Goal: Communication & Community: Answer question/provide support

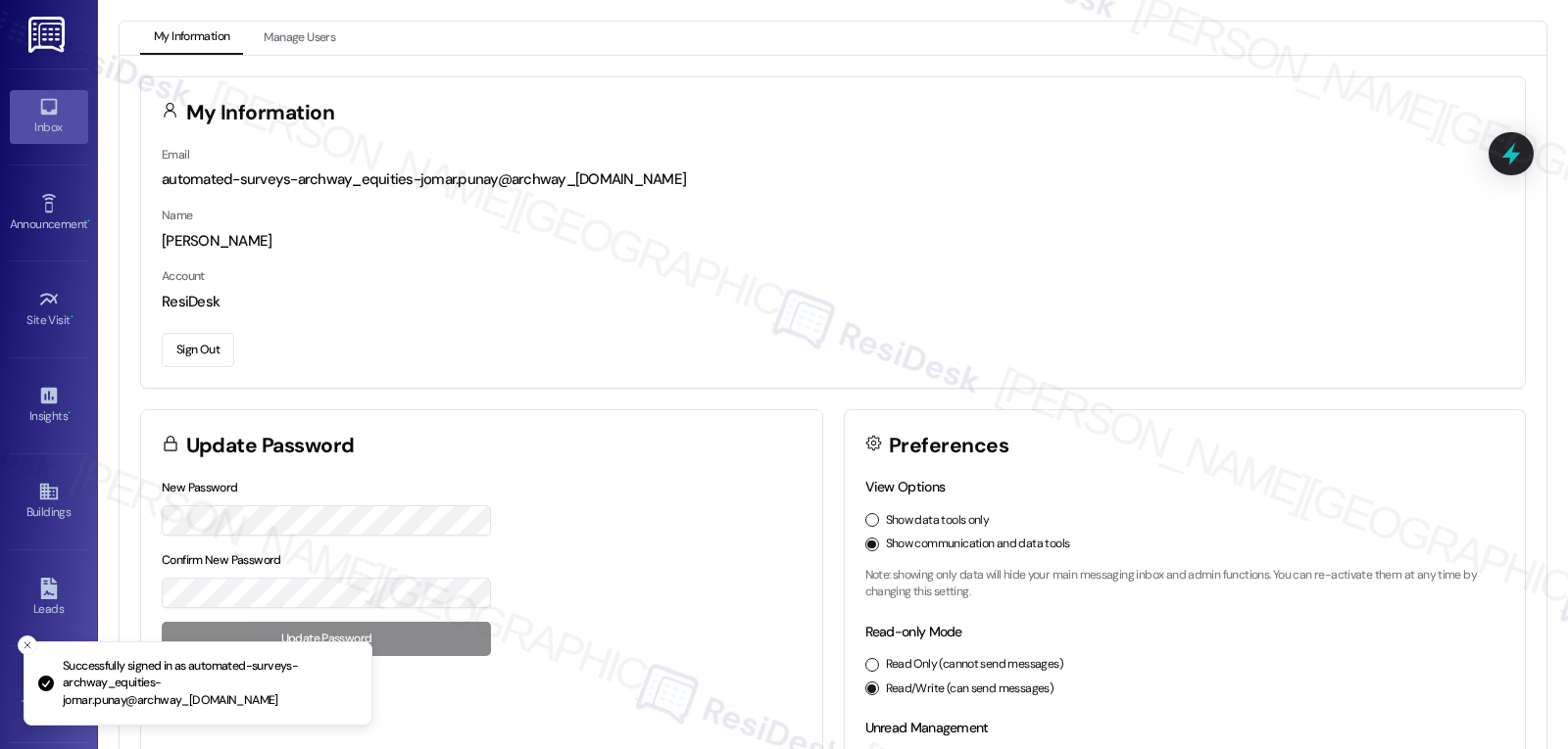
click at [40, 95] on link "Inbox" at bounding box center [48, 116] width 78 height 53
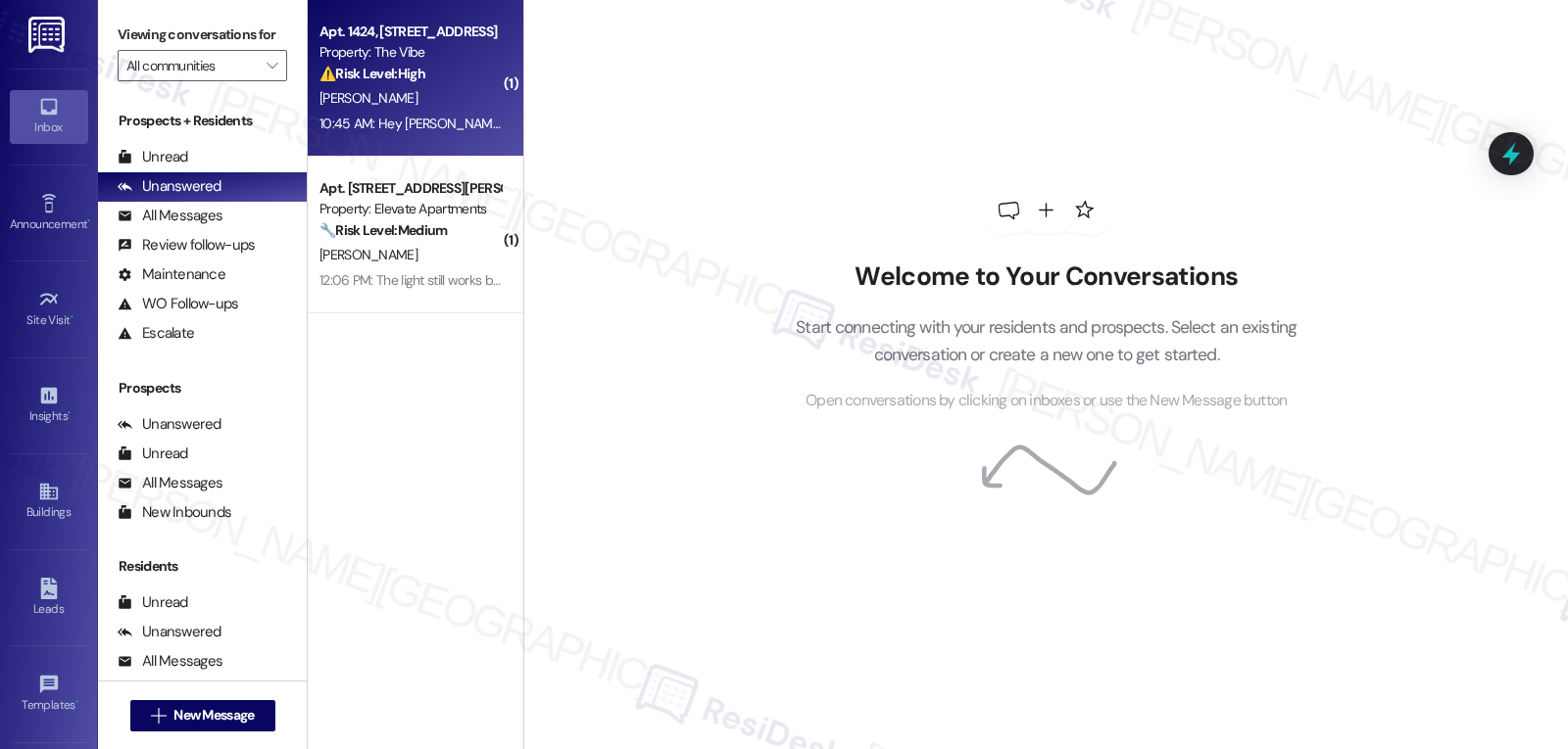
click at [435, 130] on div "10:45 AM: Hey [PERSON_NAME]! Any update? 10:45 AM: Hey [PERSON_NAME]! Any updat…" at bounding box center [451, 123] width 263 height 18
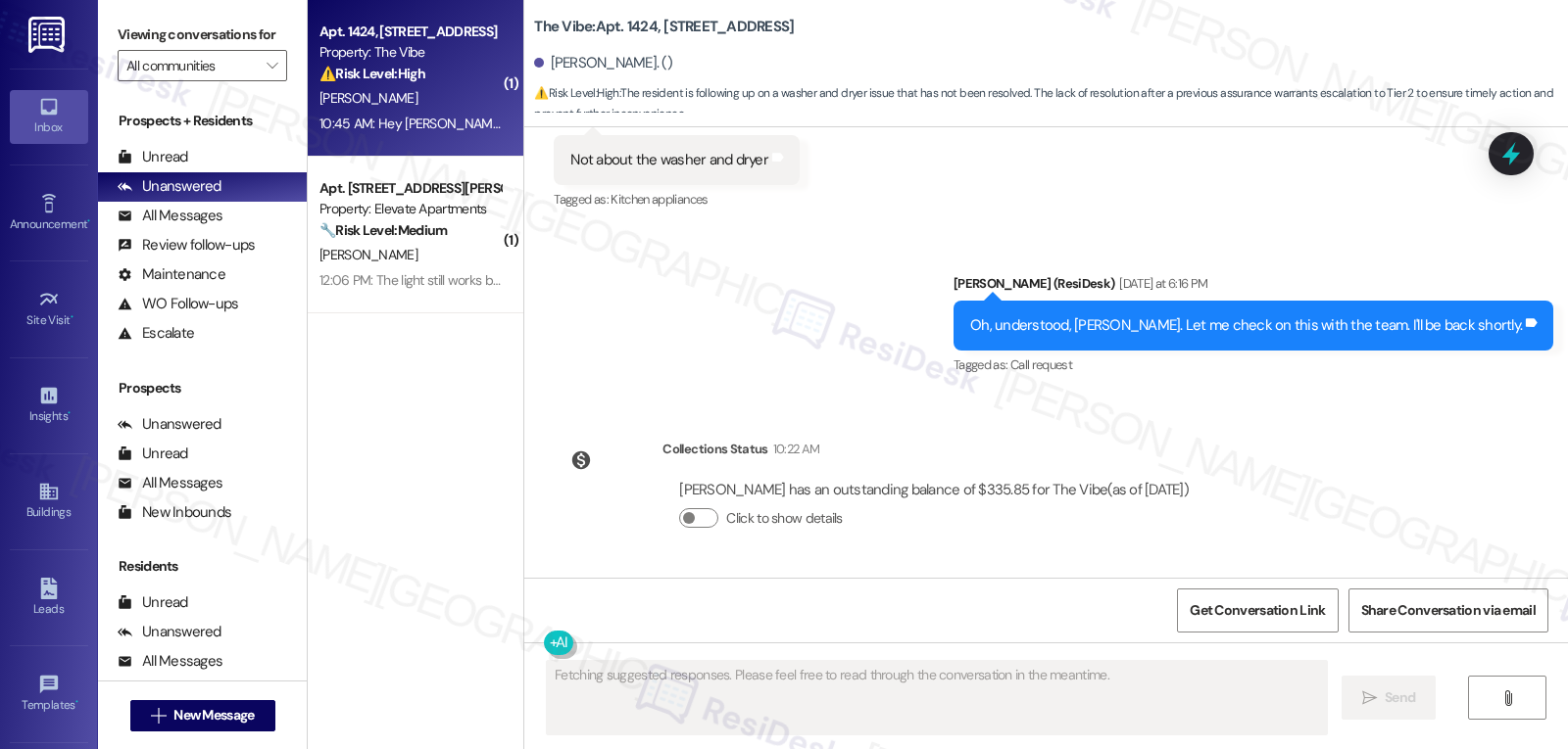
scroll to position [2641, 0]
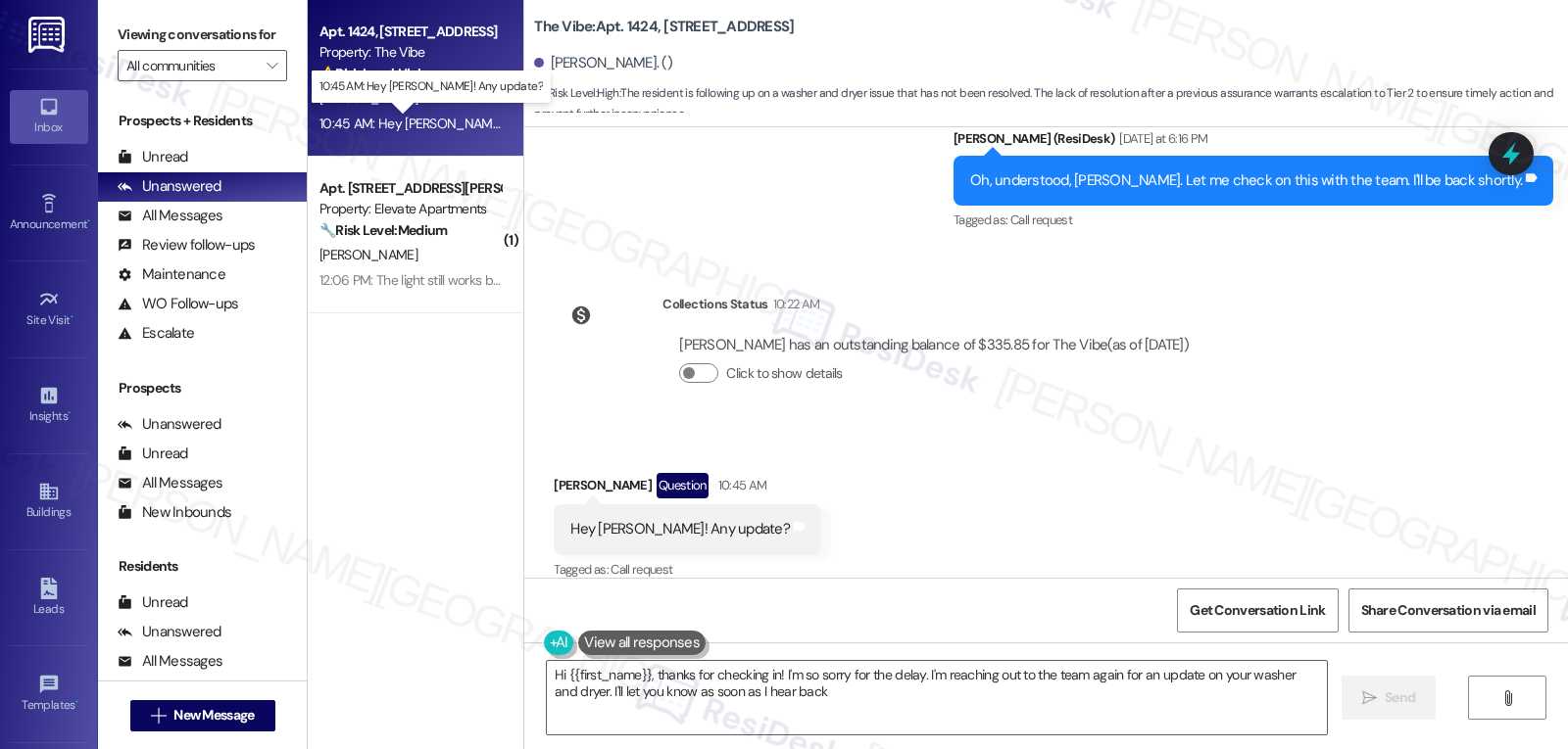
type textarea "Hi {{first_name}}, thanks for checking in! I'm so sorry for the delay. I'm reac…"
click at [1177, 429] on div "Received via SMS Dallen Larson Question 10:45 AM Hey Sarah! Any update? Tags an…" at bounding box center [1046, 513] width 1043 height 170
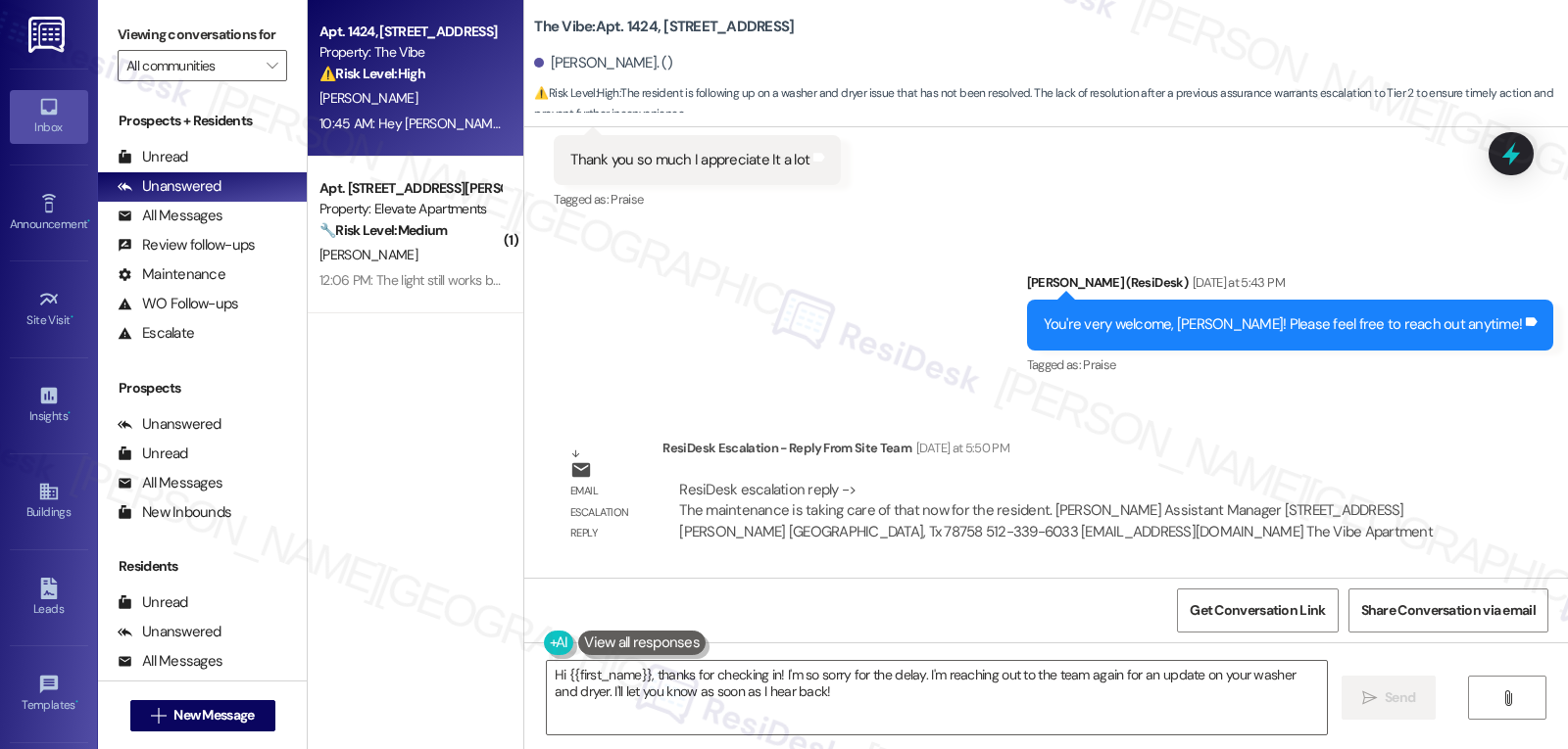
scroll to position [1076, 0]
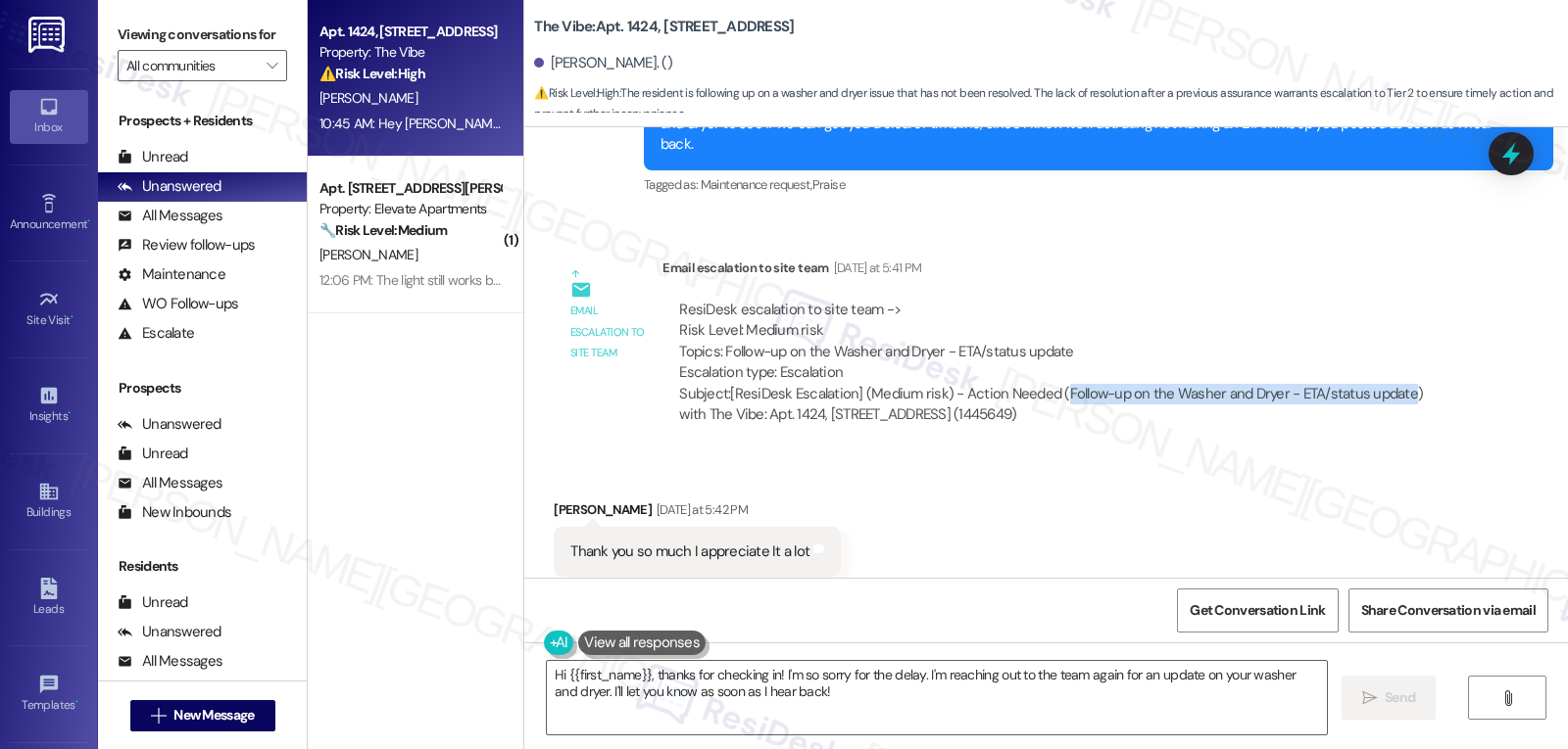
drag, startPoint x: 1049, startPoint y: 375, endPoint x: 1389, endPoint y: 373, distance: 340.0
click at [1389, 383] on div "Subject: [ResiDesk Escalation] (Medium risk) - Action Needed (Follow-up on the …" at bounding box center [1062, 404] width 767 height 42
copy div "Follow-up on the Washer and Dryer - ETA/status update"
click at [1517, 153] on icon at bounding box center [1511, 154] width 34 height 34
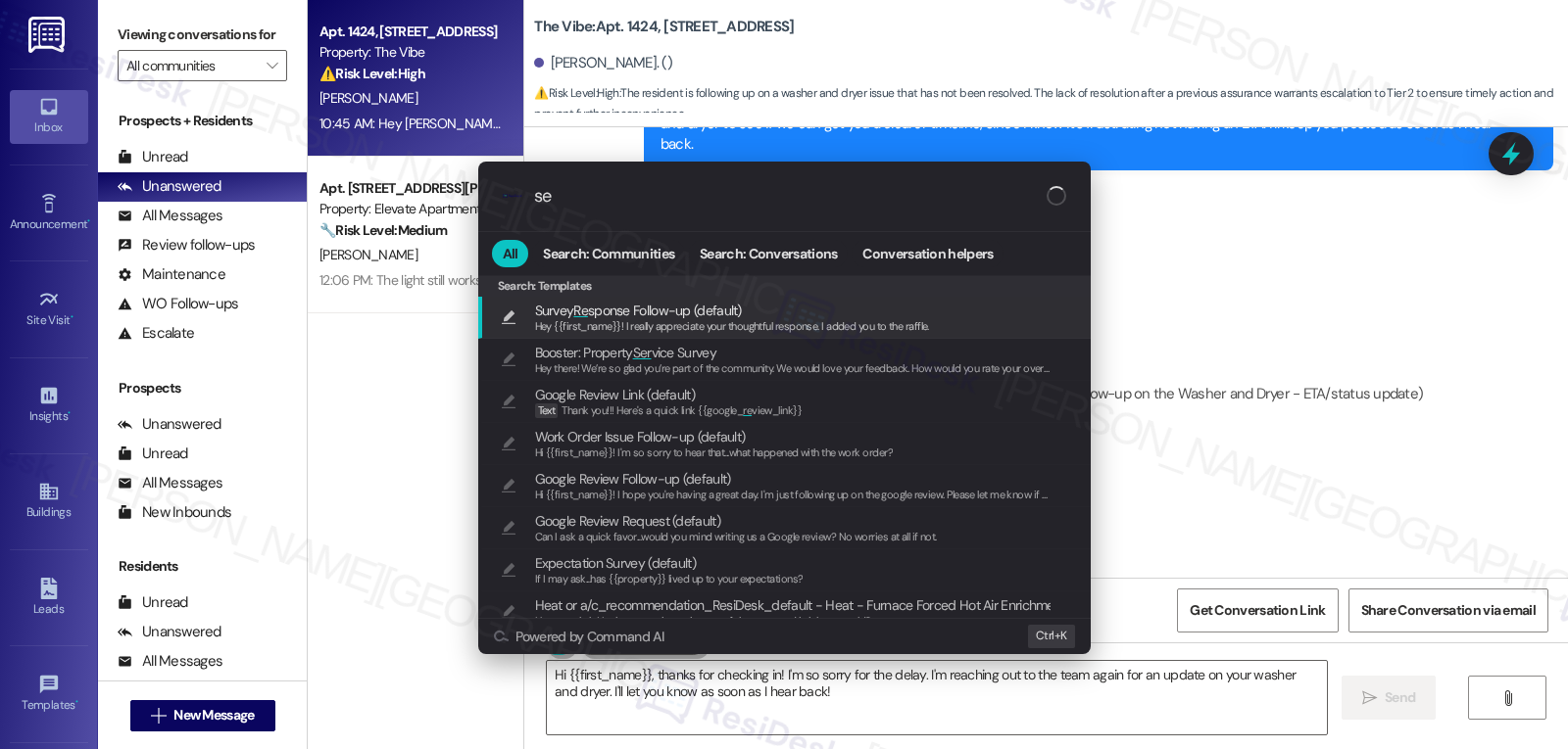
type input "s"
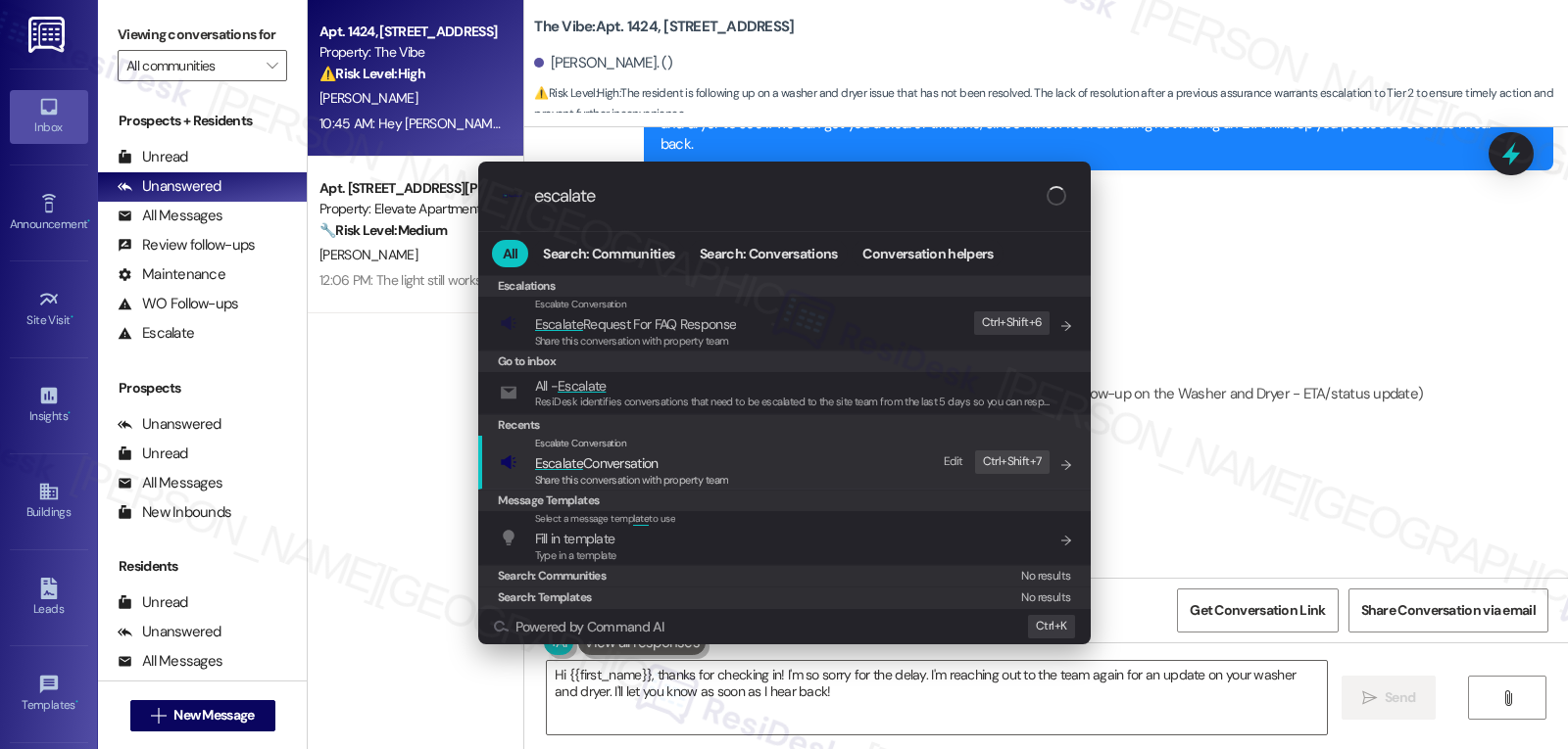
type input "escalate"
click at [690, 473] on span "Share this conversation with property team" at bounding box center [631, 480] width 194 height 14
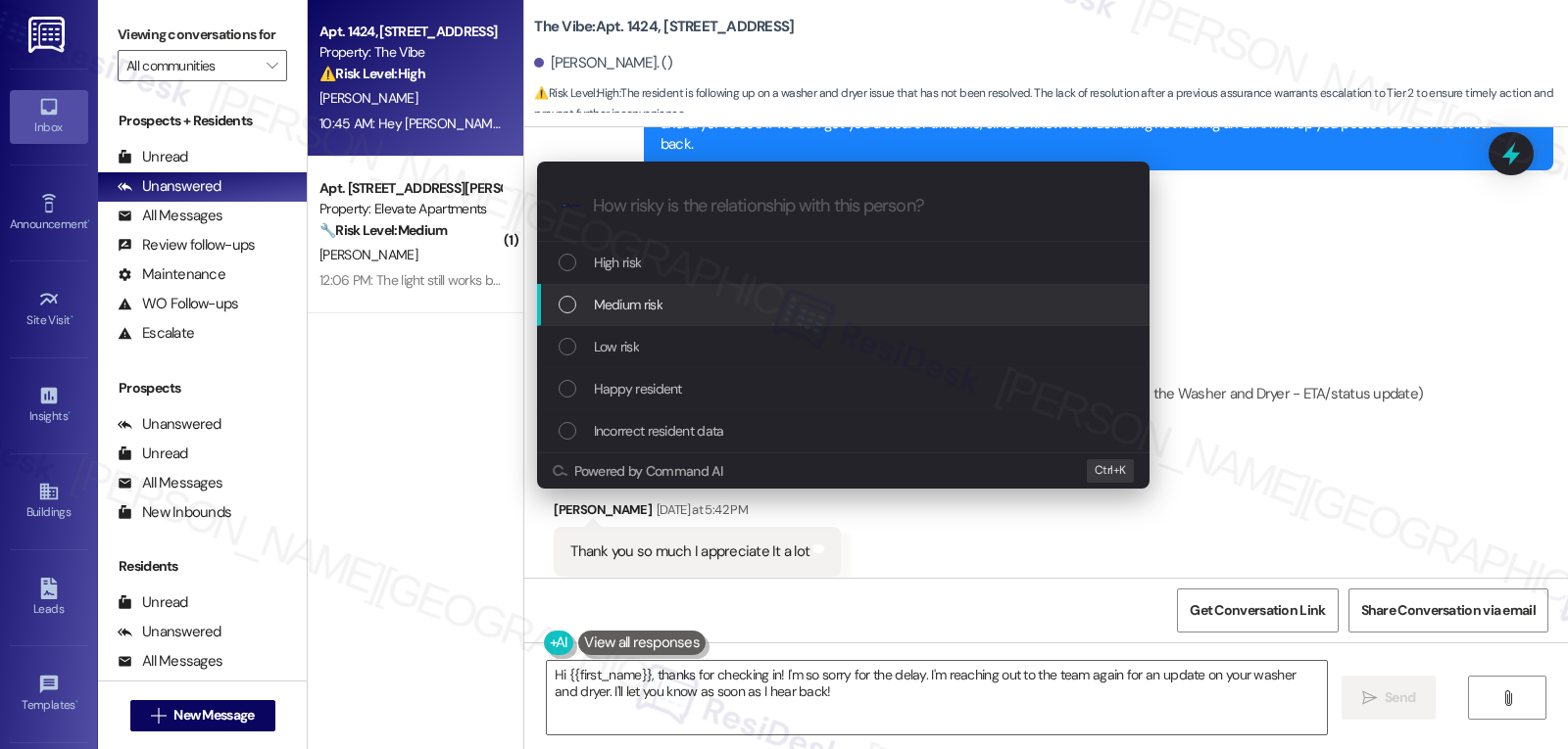
click at [706, 313] on div "Medium risk" at bounding box center [844, 305] width 573 height 22
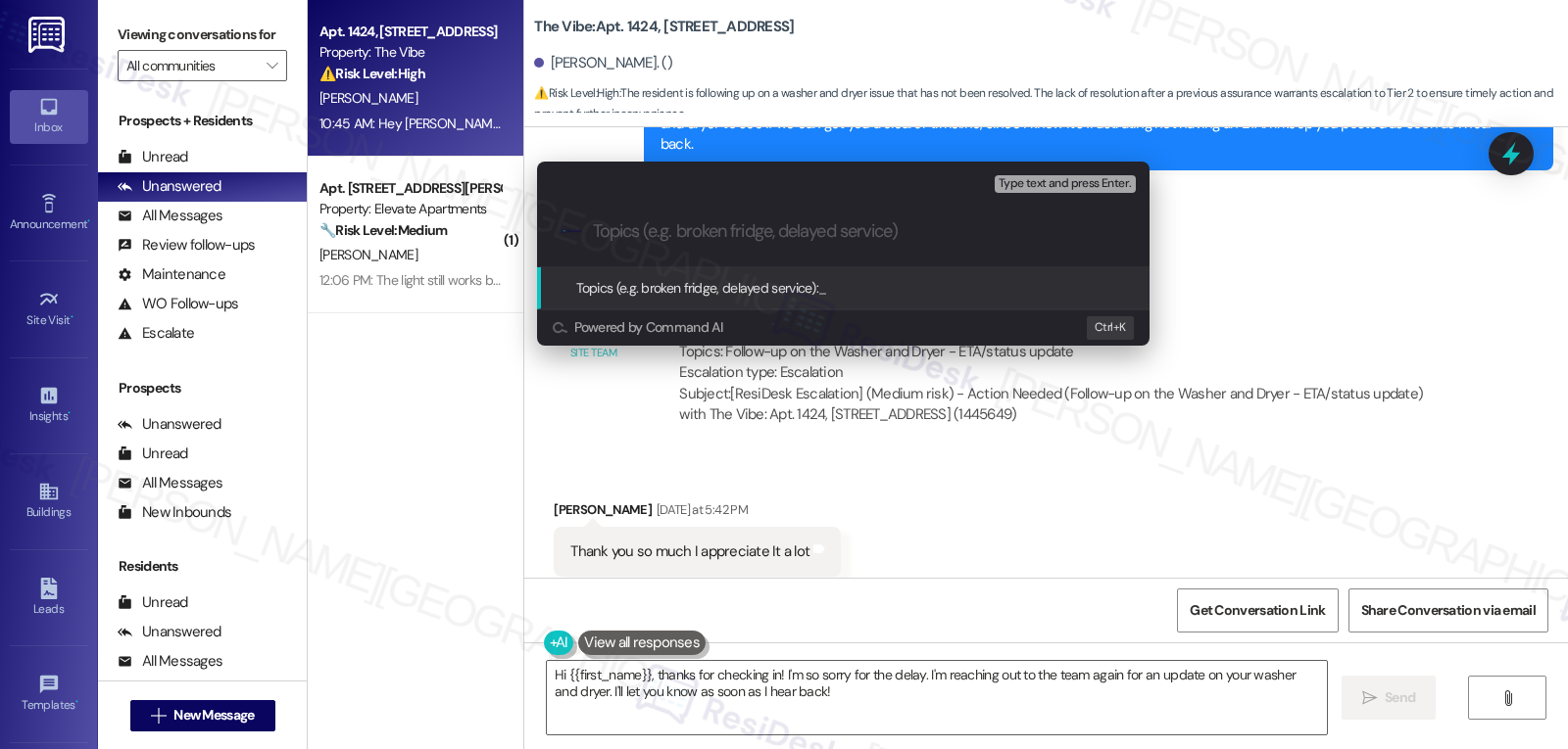
paste input "Follow-up on the Washer and Dryer - ETA/status update"
type input "Follow-up on the Washer and Dryer - ETA/status update"
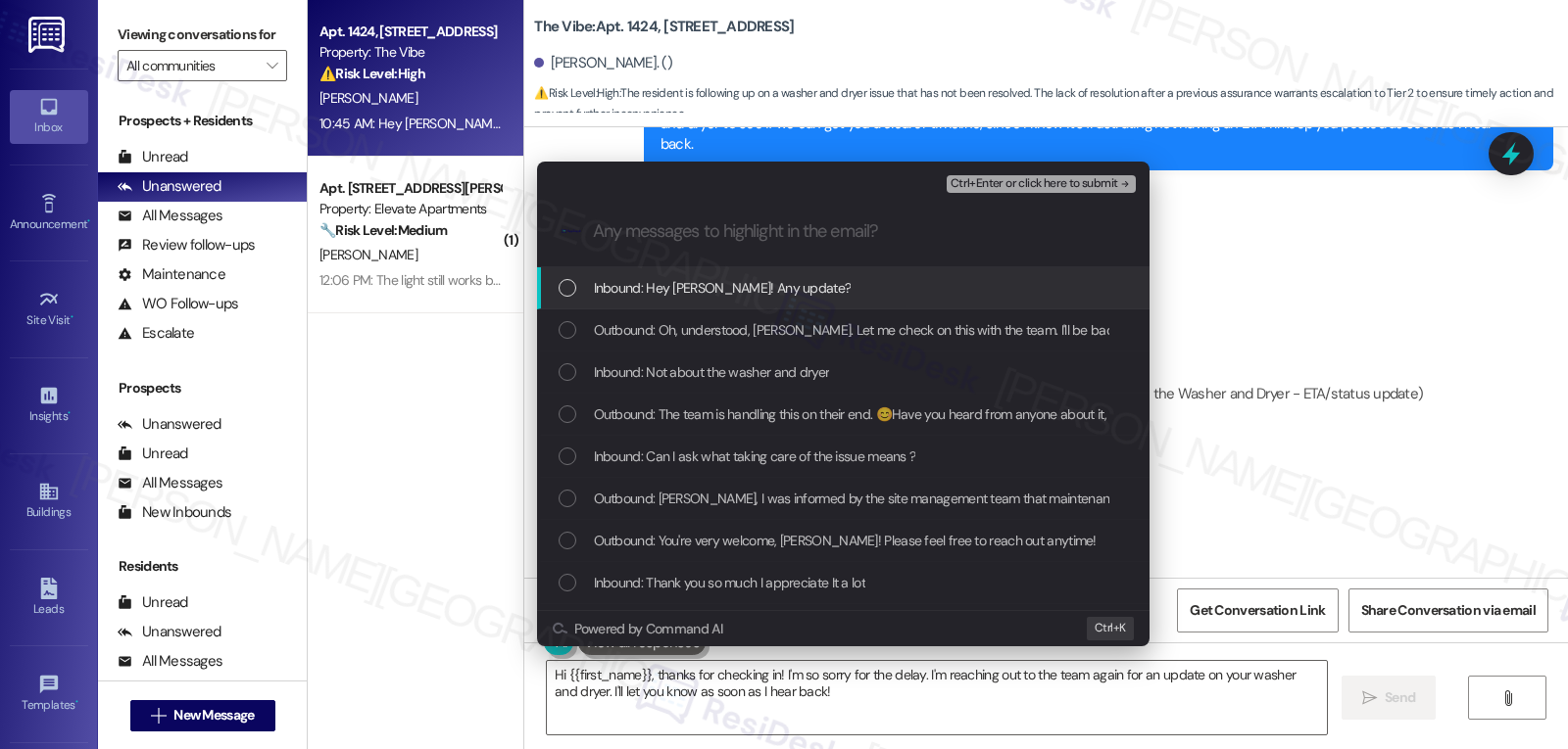
click at [645, 297] on span "Inbound: Hey Sarah! Any update?" at bounding box center [722, 288] width 257 height 22
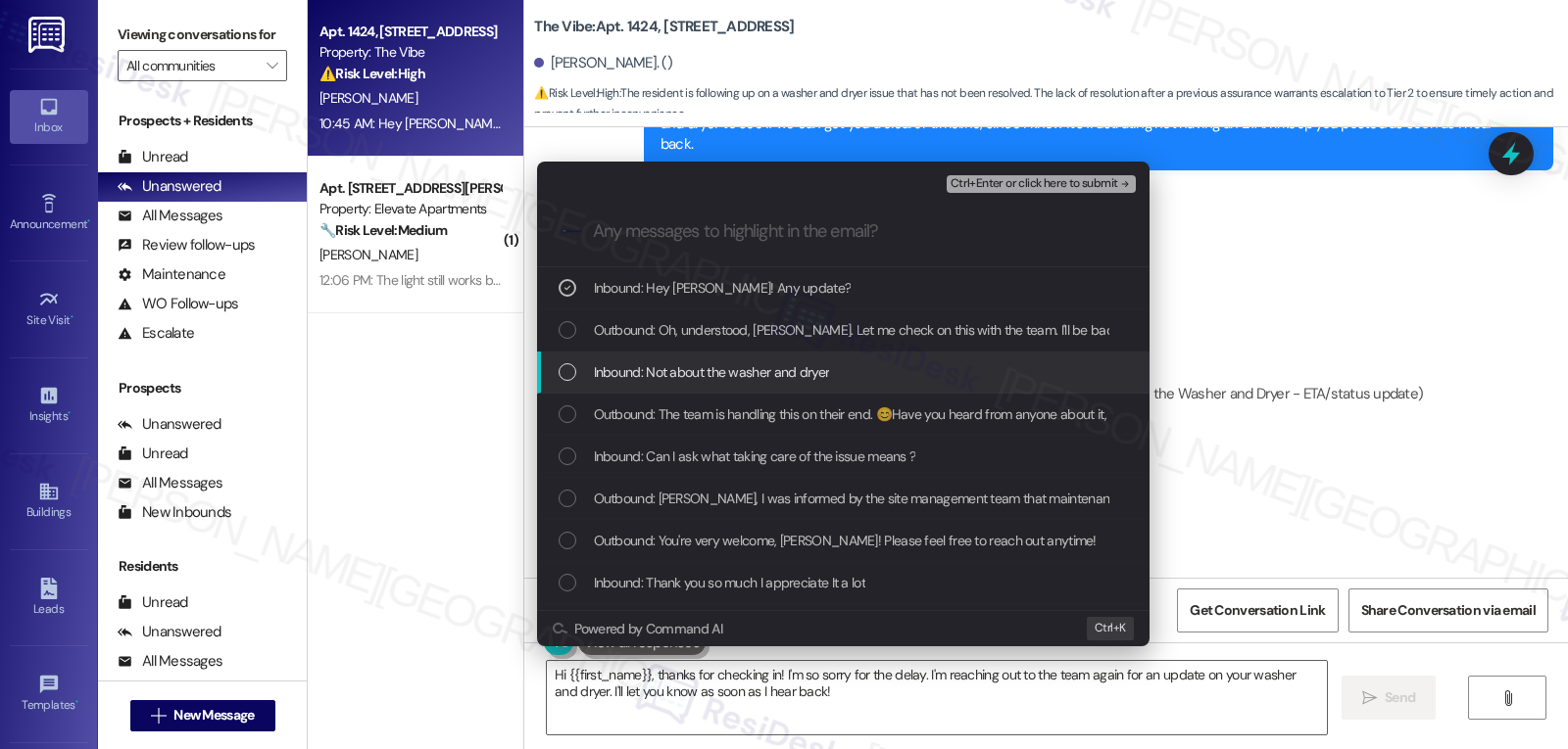
click at [650, 375] on span "Inbound: Not about the washer and dryer" at bounding box center [711, 373] width 236 height 22
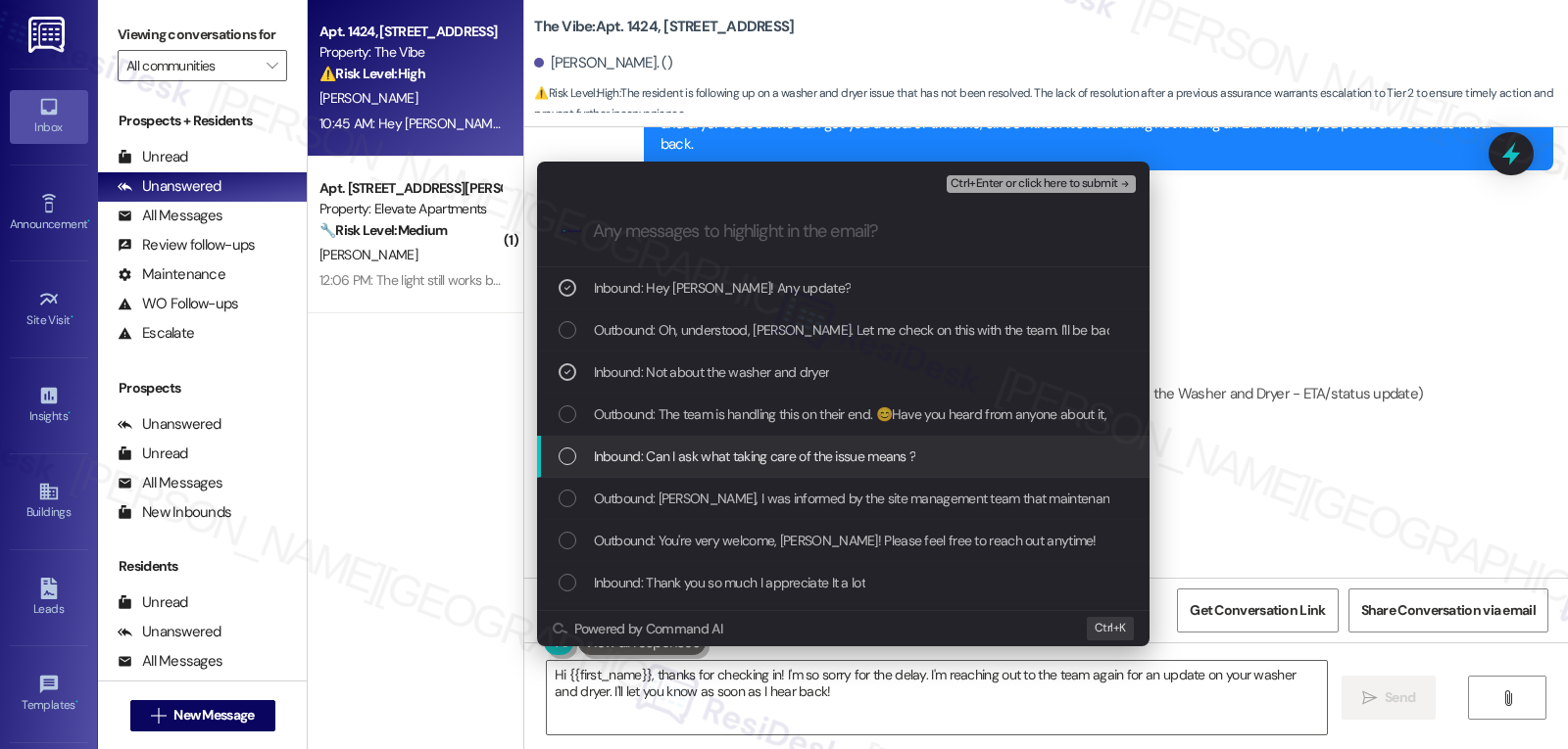
click at [694, 450] on span "Inbound: Can I ask what taking care of the issue means ?" at bounding box center [754, 456] width 322 height 22
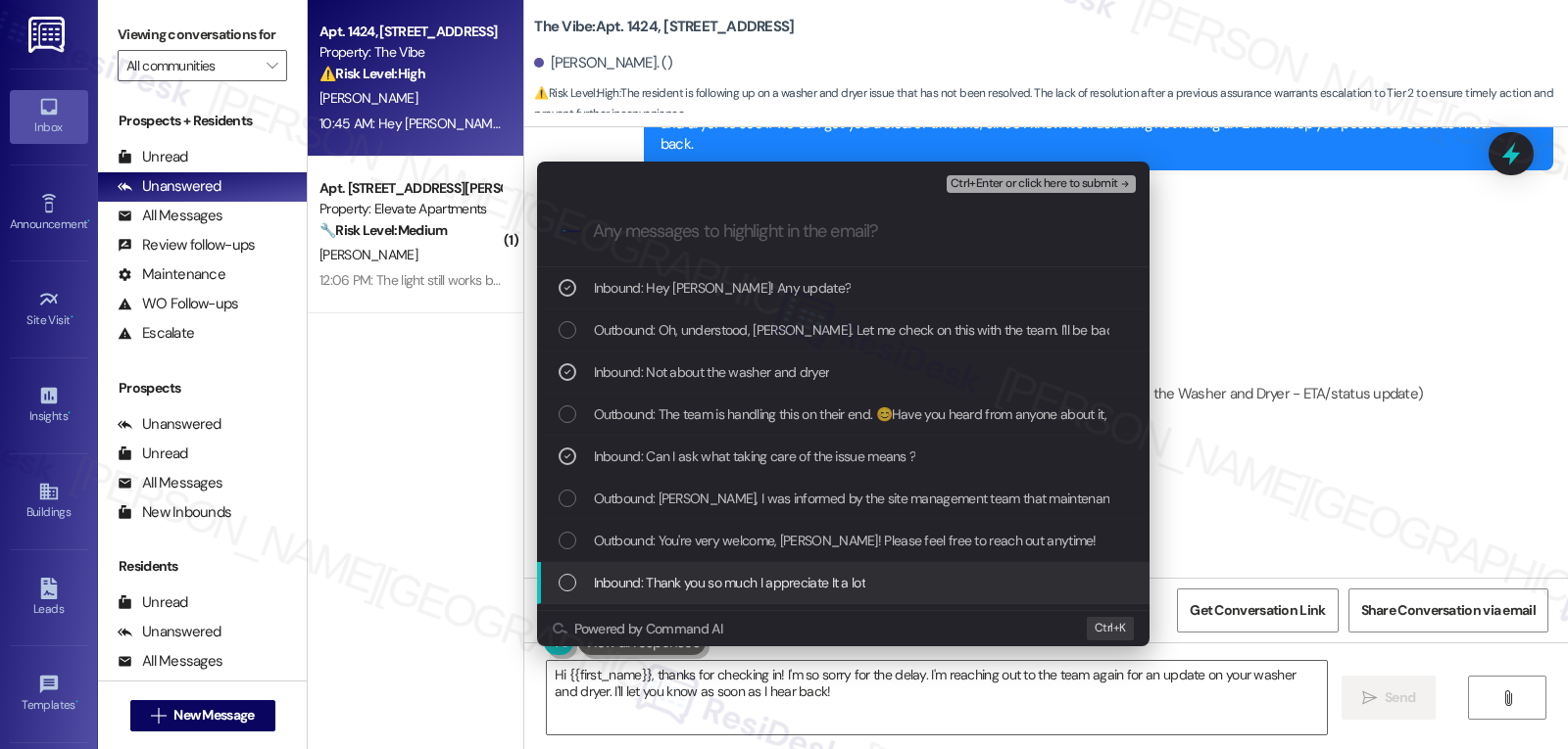
click at [722, 562] on div "Inbound: Thank you so much I appreciate It a lot" at bounding box center [842, 582] width 612 height 42
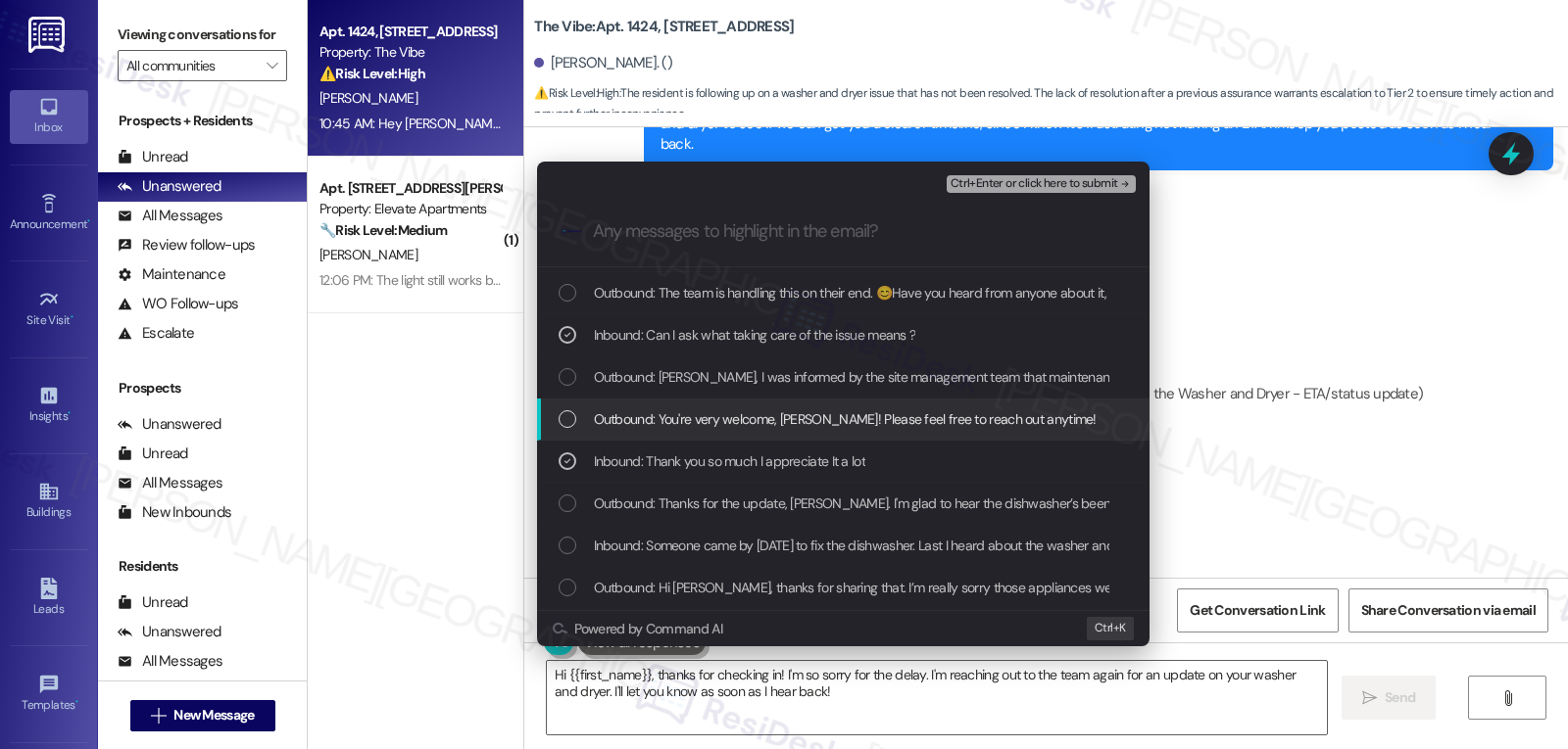
scroll to position [196, 0]
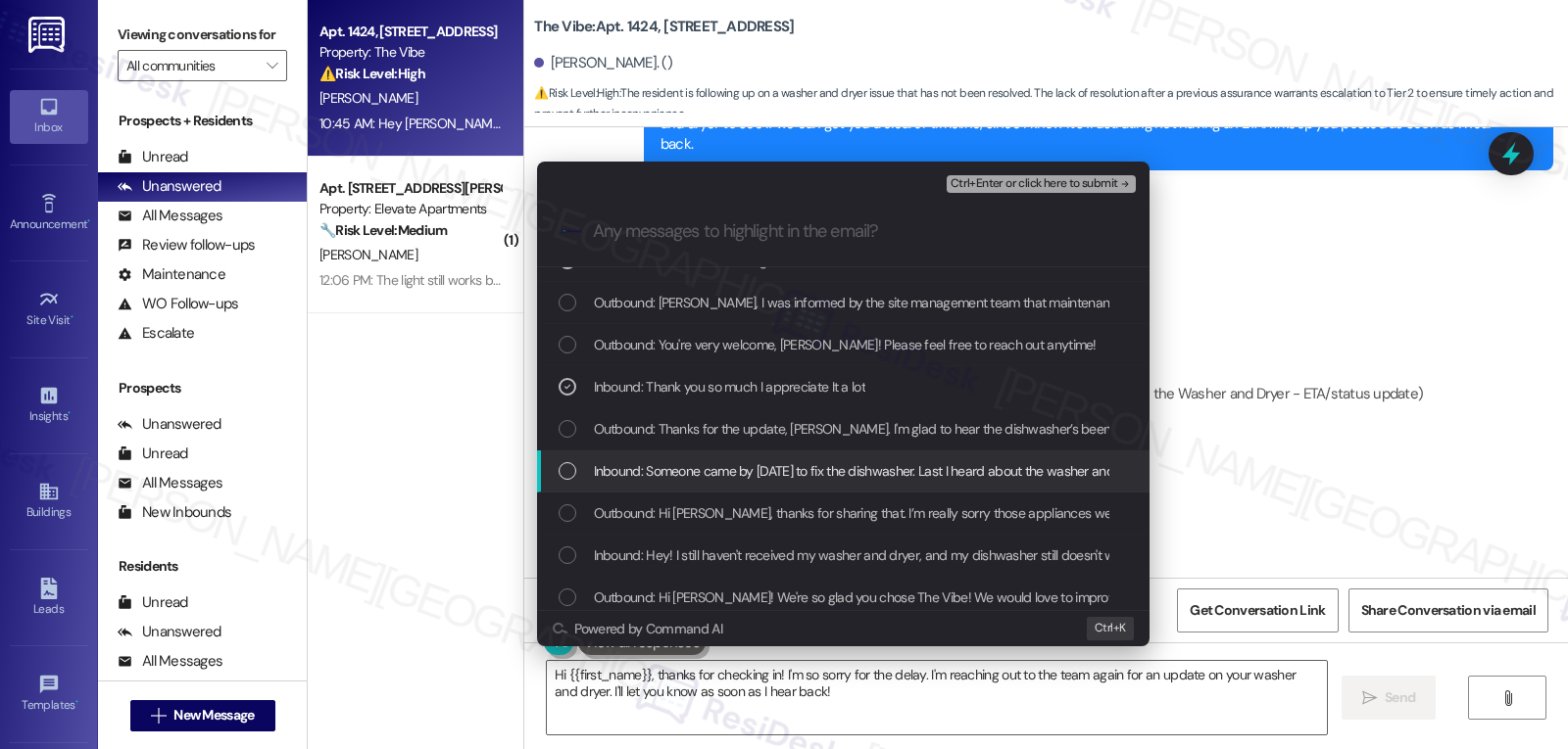
click at [705, 470] on span "Inbound: Someone came by today to fix the dishwasher. Last I heard about the wa…" at bounding box center [1143, 471] width 1099 height 22
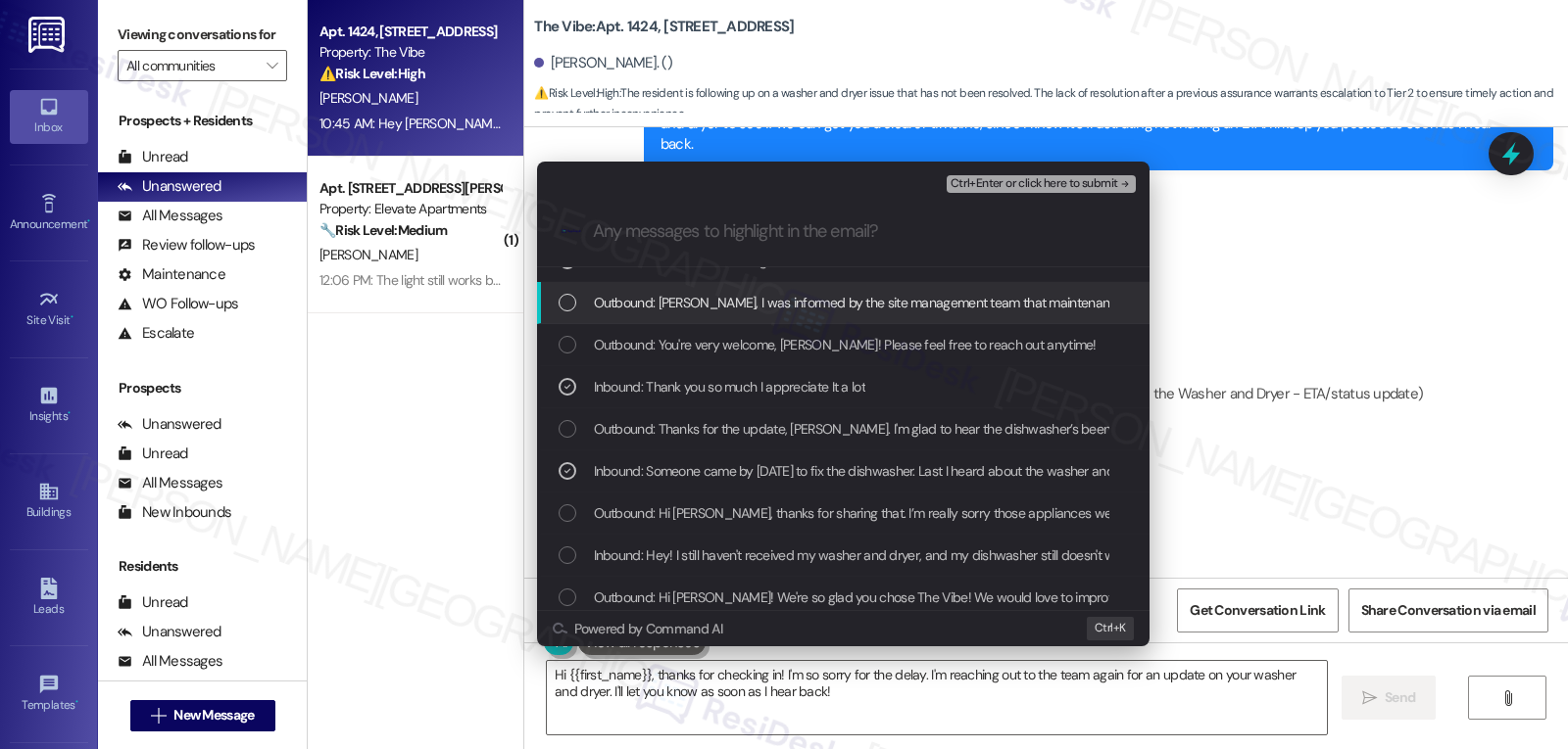
click at [1077, 186] on span "Ctrl+Enter or click here to submit" at bounding box center [1034, 184] width 168 height 14
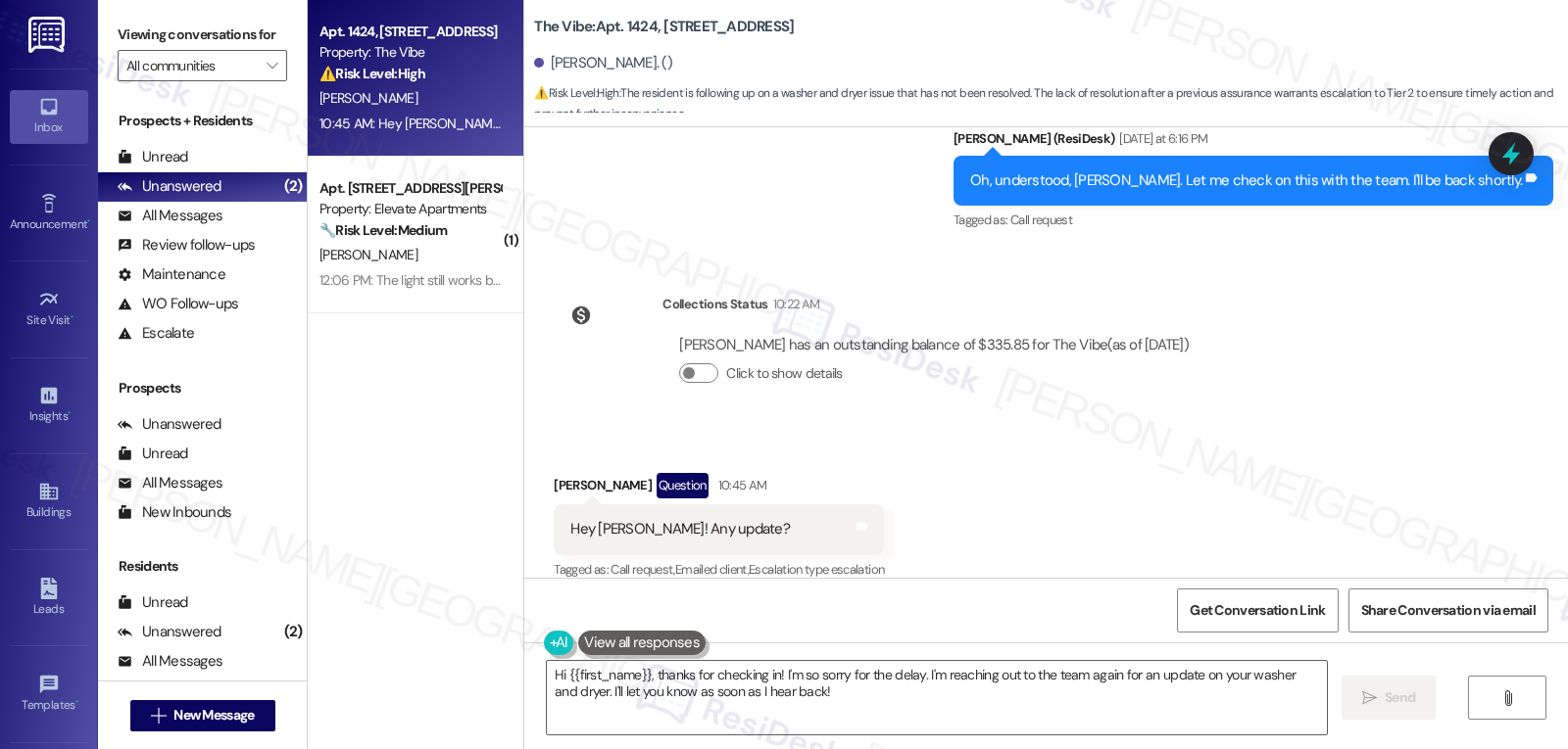
scroll to position [2642, 0]
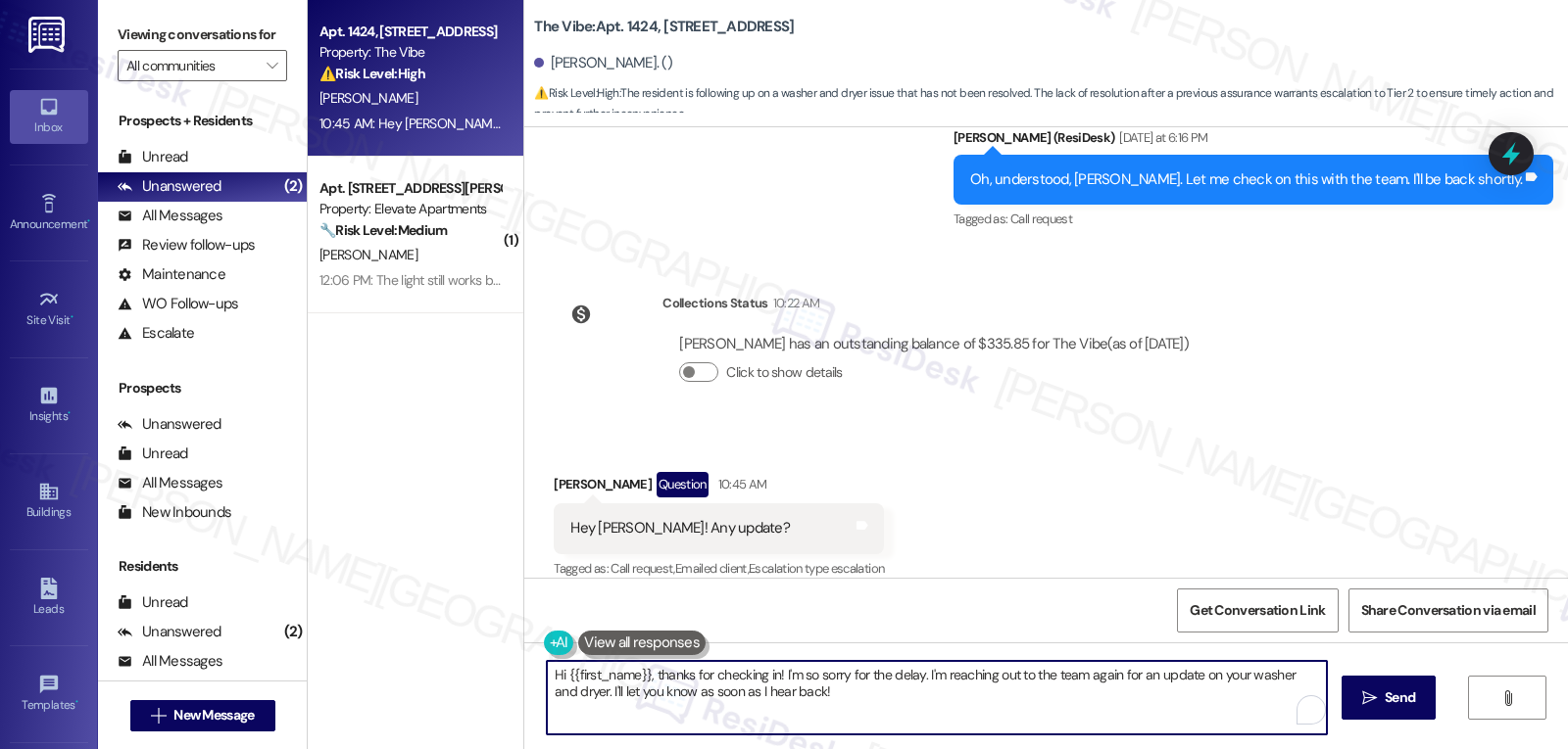
click at [876, 704] on textarea "Hi {{first_name}}, thanks for checking in! I'm so sorry for the delay. I'm reac…" at bounding box center [936, 698] width 780 height 74
click at [911, 677] on textarea "Hi {{first_name}}, thanks for checking in! I'm so sorry for the delay. I'm reac…" at bounding box center [936, 698] width 780 height 74
click at [973, 701] on textarea "Hi {{first_name}}, thanks for checking in! I'm so sorry for the delay. I'm curr…" at bounding box center [936, 698] width 780 height 74
type textarea "Hi {{first_name}}, thanks for checking in! I'm so sorry for the delay. I'm curr…"
click at [1432, 695] on button " Send" at bounding box center [1389, 698] width 95 height 44
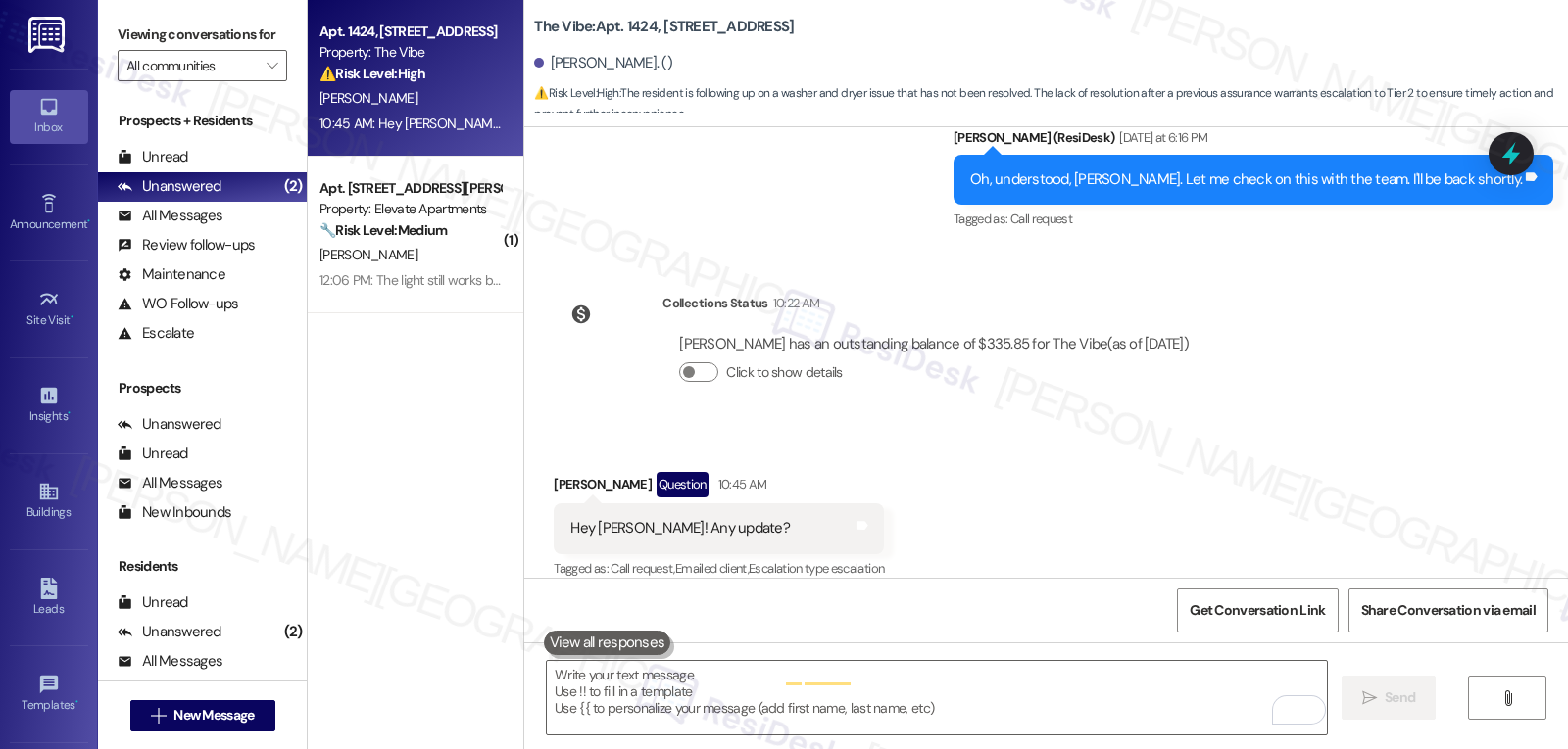
scroll to position [2641, 0]
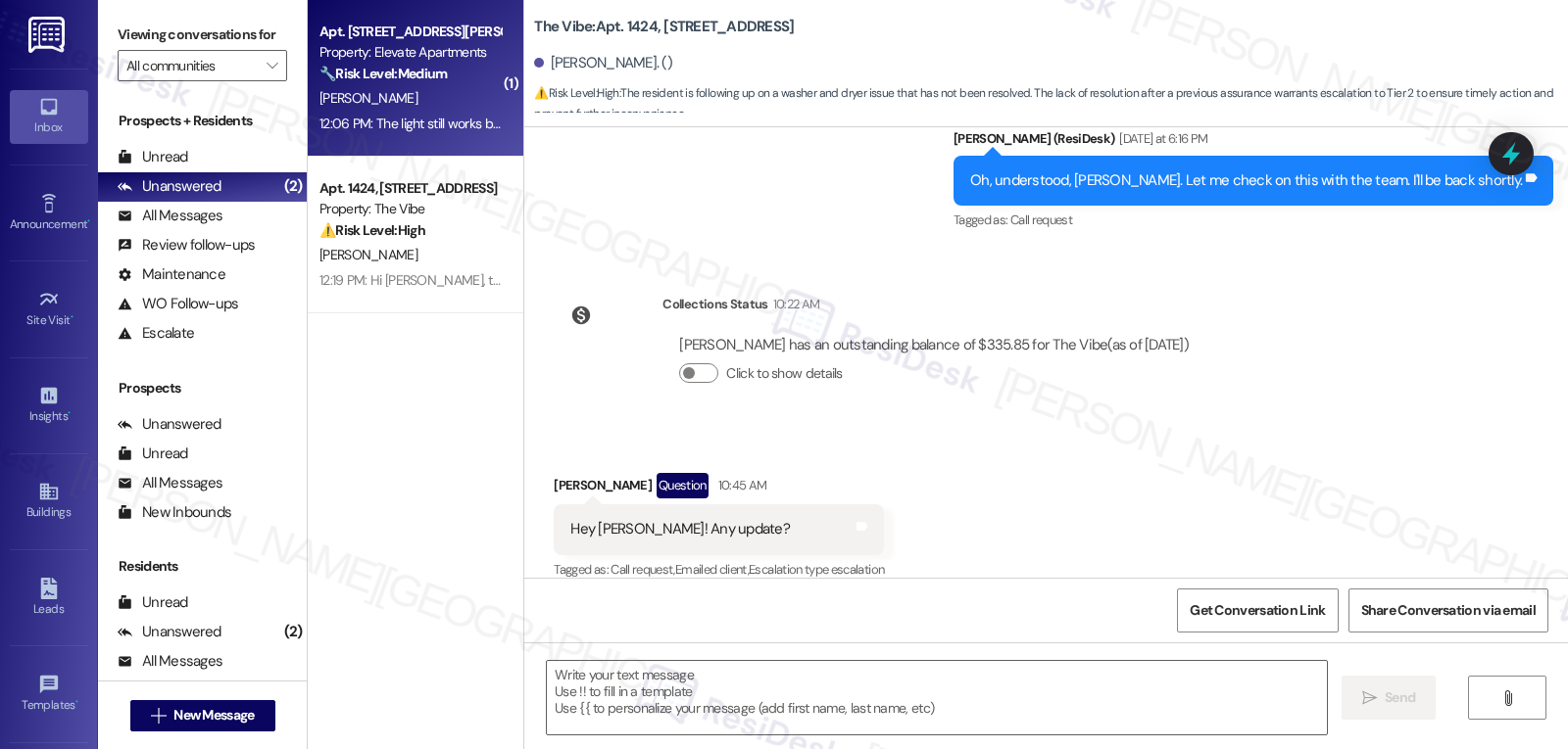
type textarea "Fetching suggested responses. Please feel free to read through the conversation…"
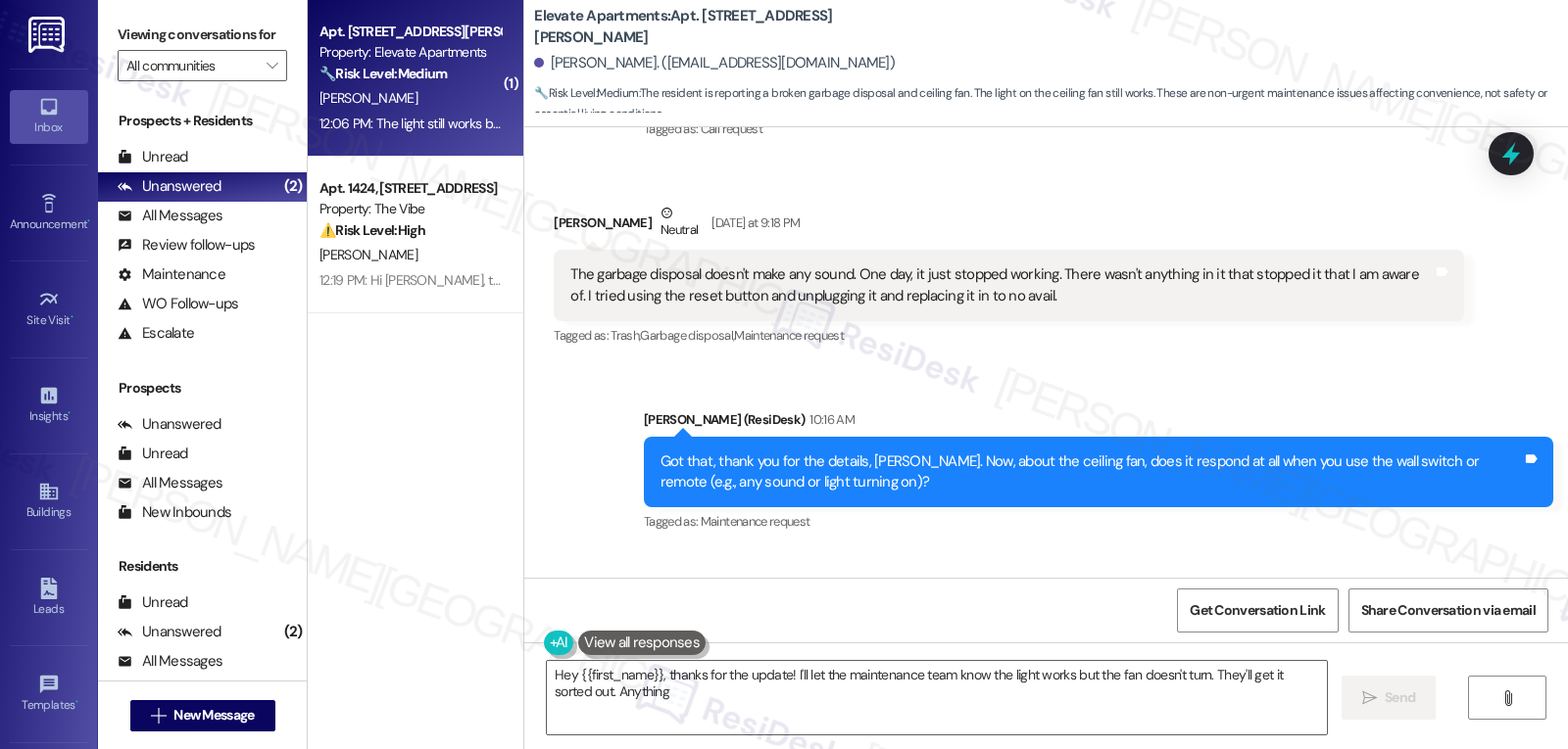
scroll to position [1088, 0]
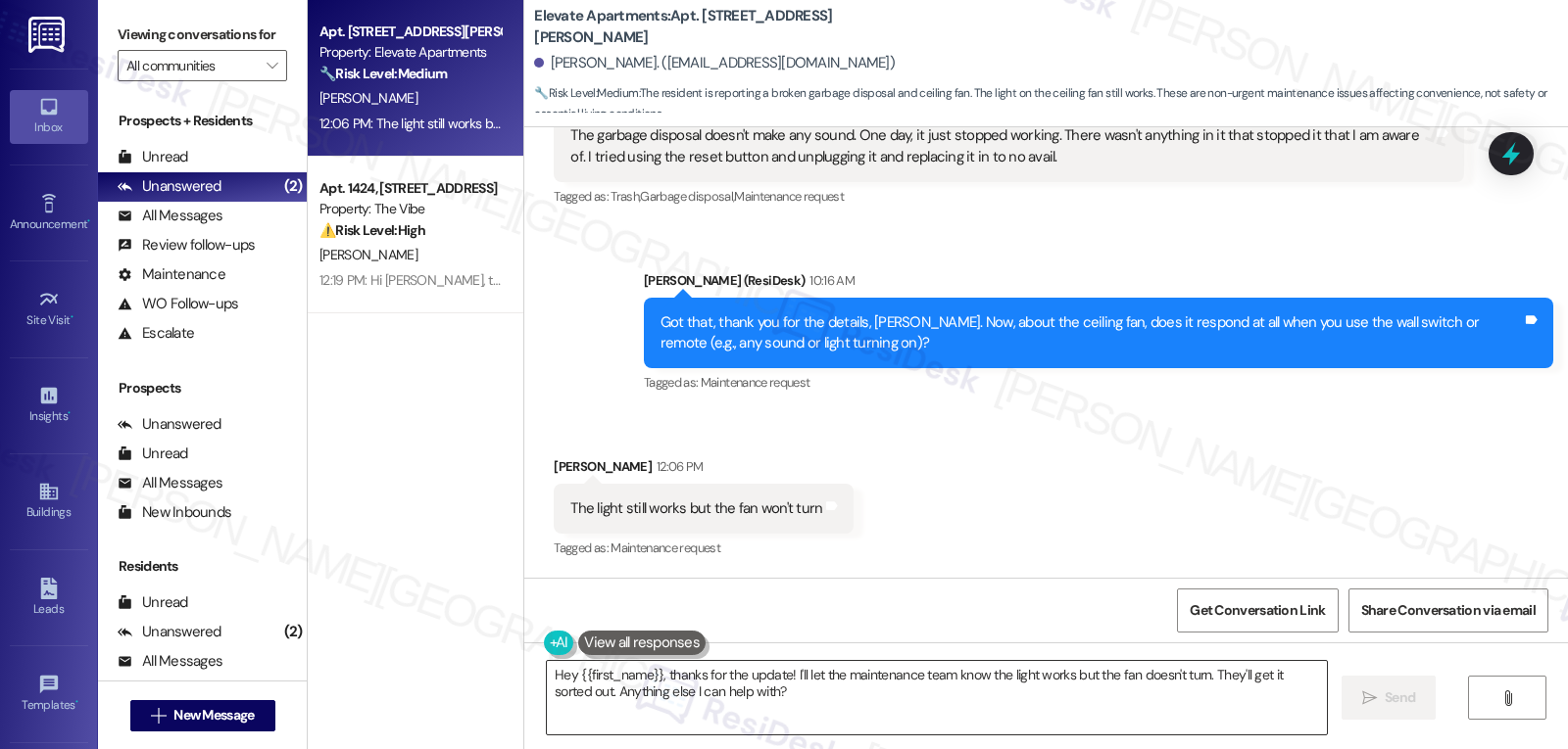
click at [794, 706] on textarea "Hey {{first_name}}, thanks for the update! I'll let the maintenance team know t…" at bounding box center [936, 698] width 780 height 74
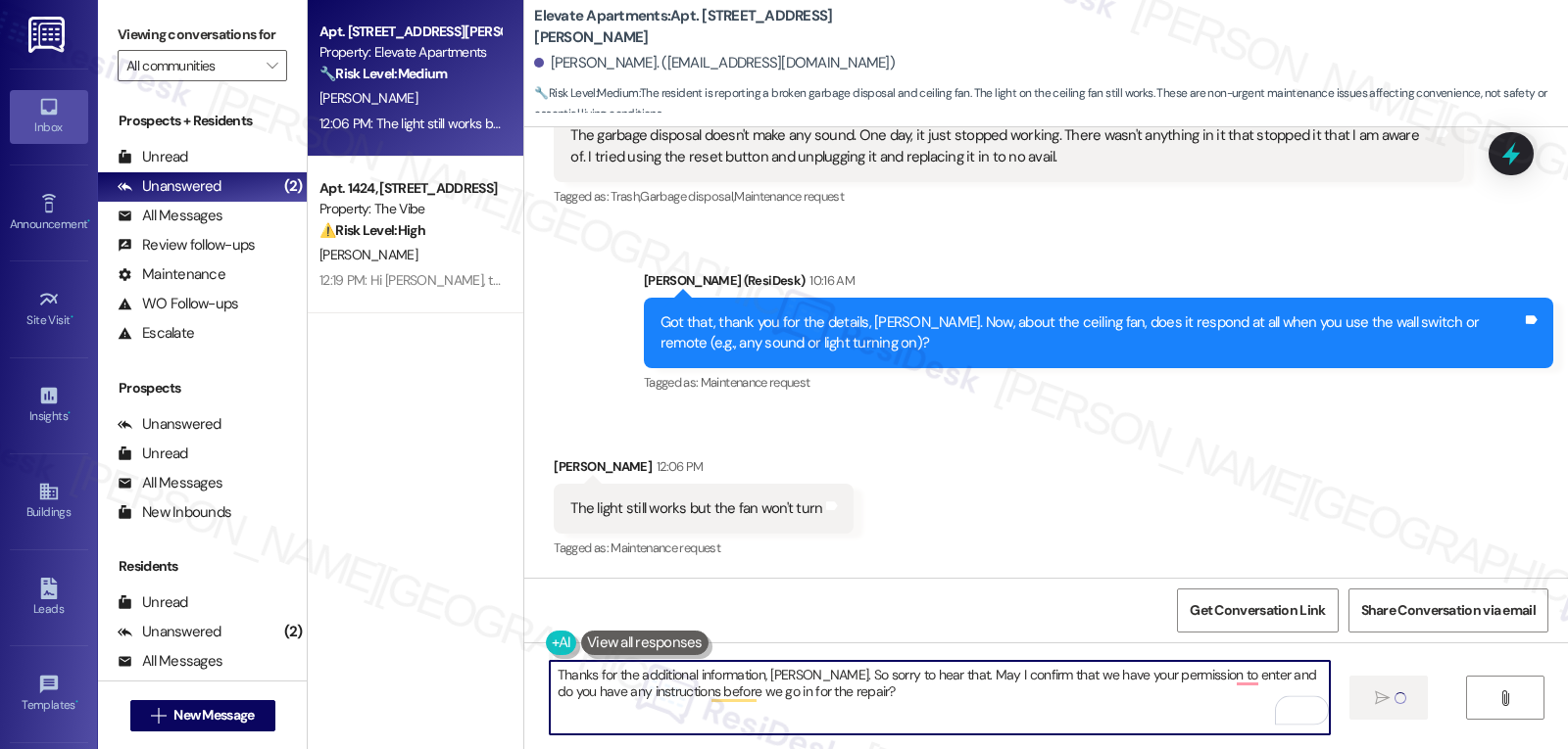
type textarea "Thanks for the additional information, Joshua. So sorry to hear that. May I con…"
type textarea "Hey {{first_name}}, thanks for confirming! I've noted permission to enter for t…"
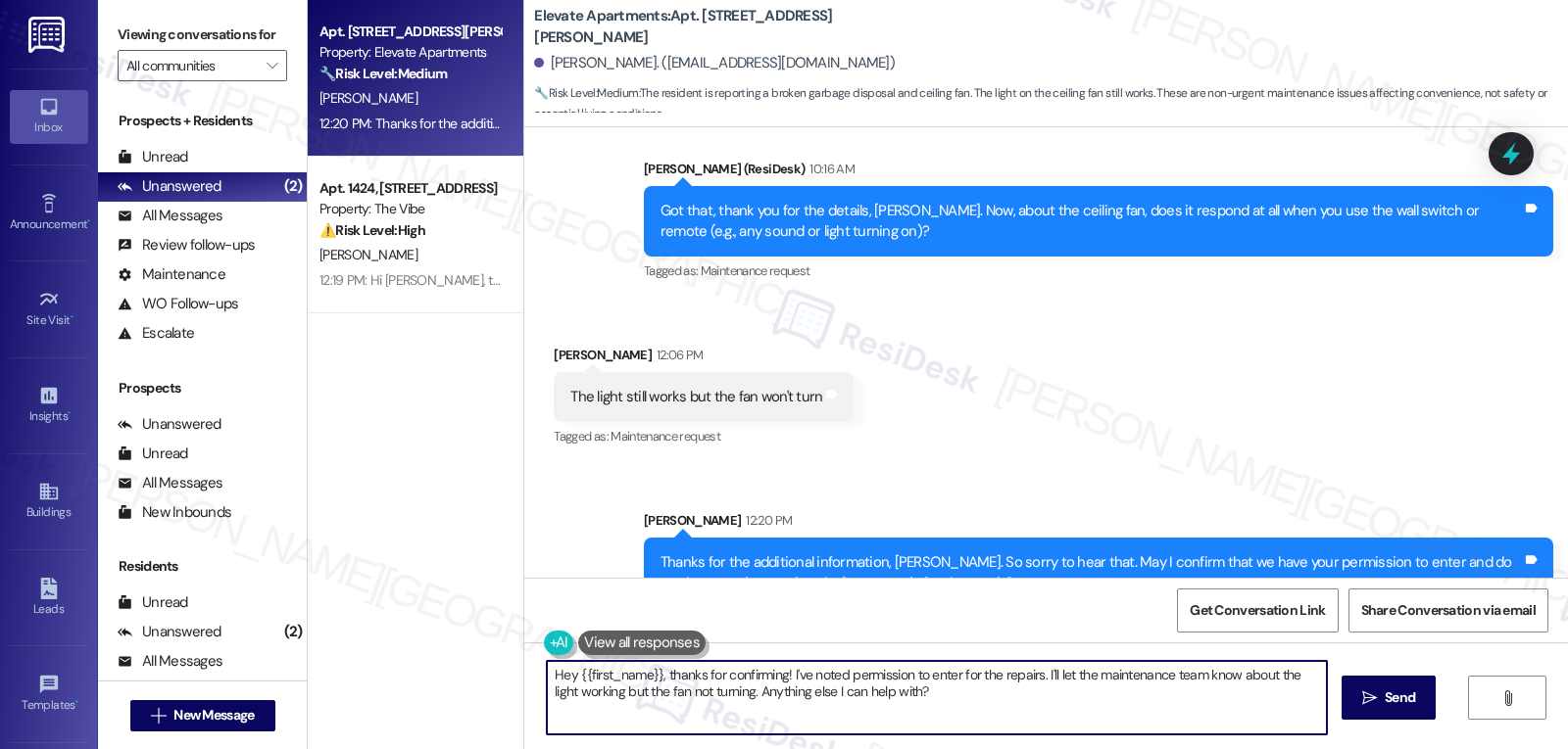
scroll to position [1246, 0]
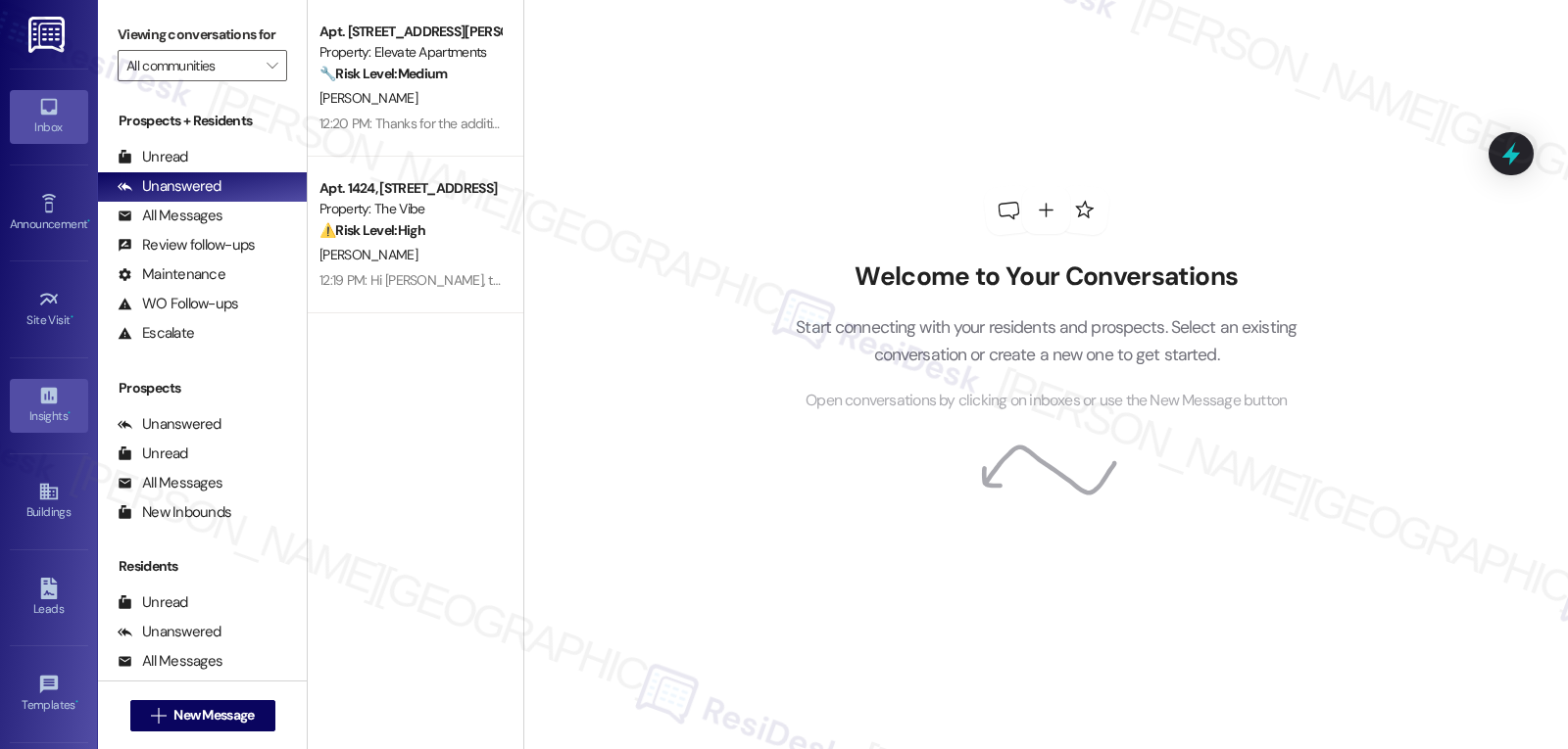
scroll to position [185, 0]
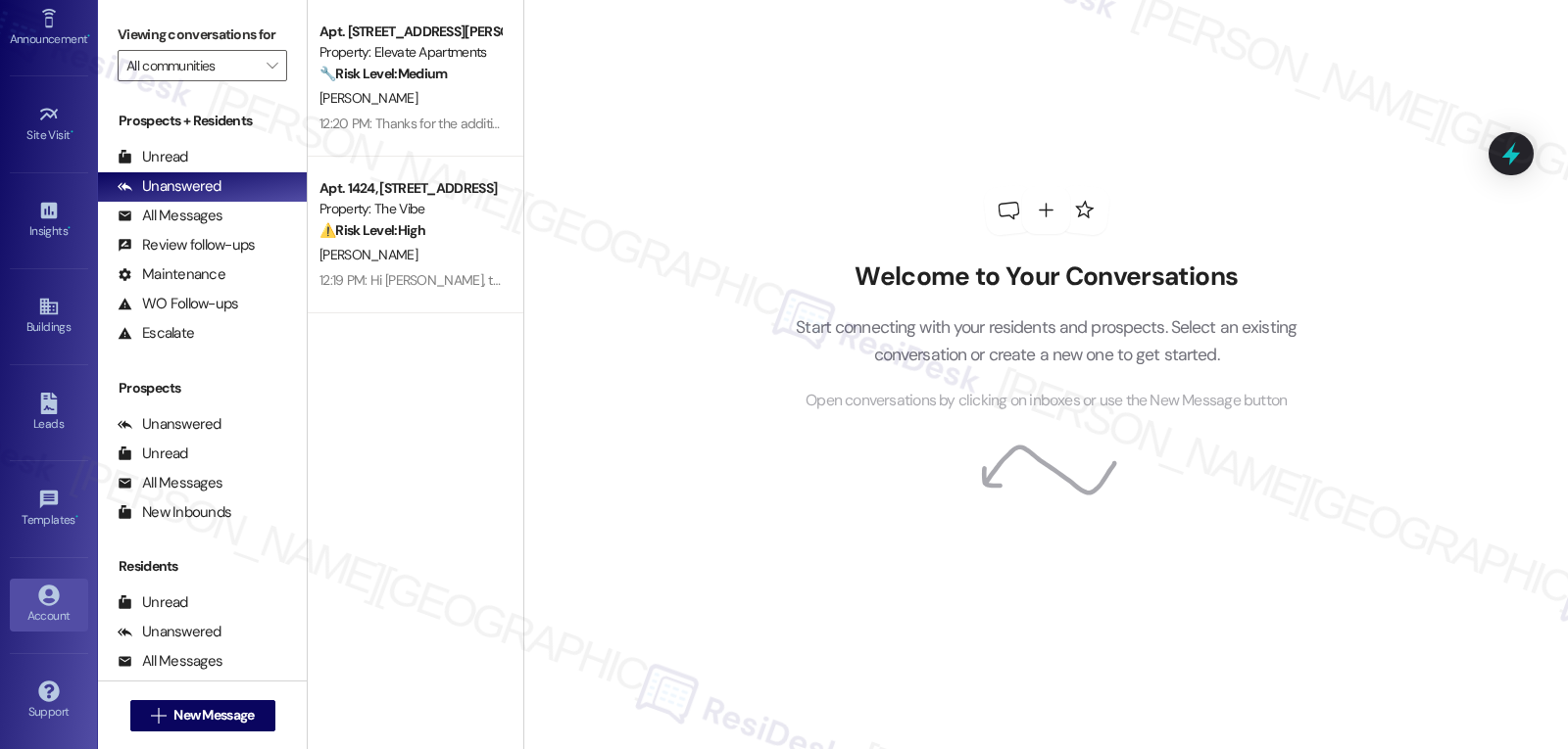
click at [40, 601] on icon at bounding box center [49, 595] width 22 height 22
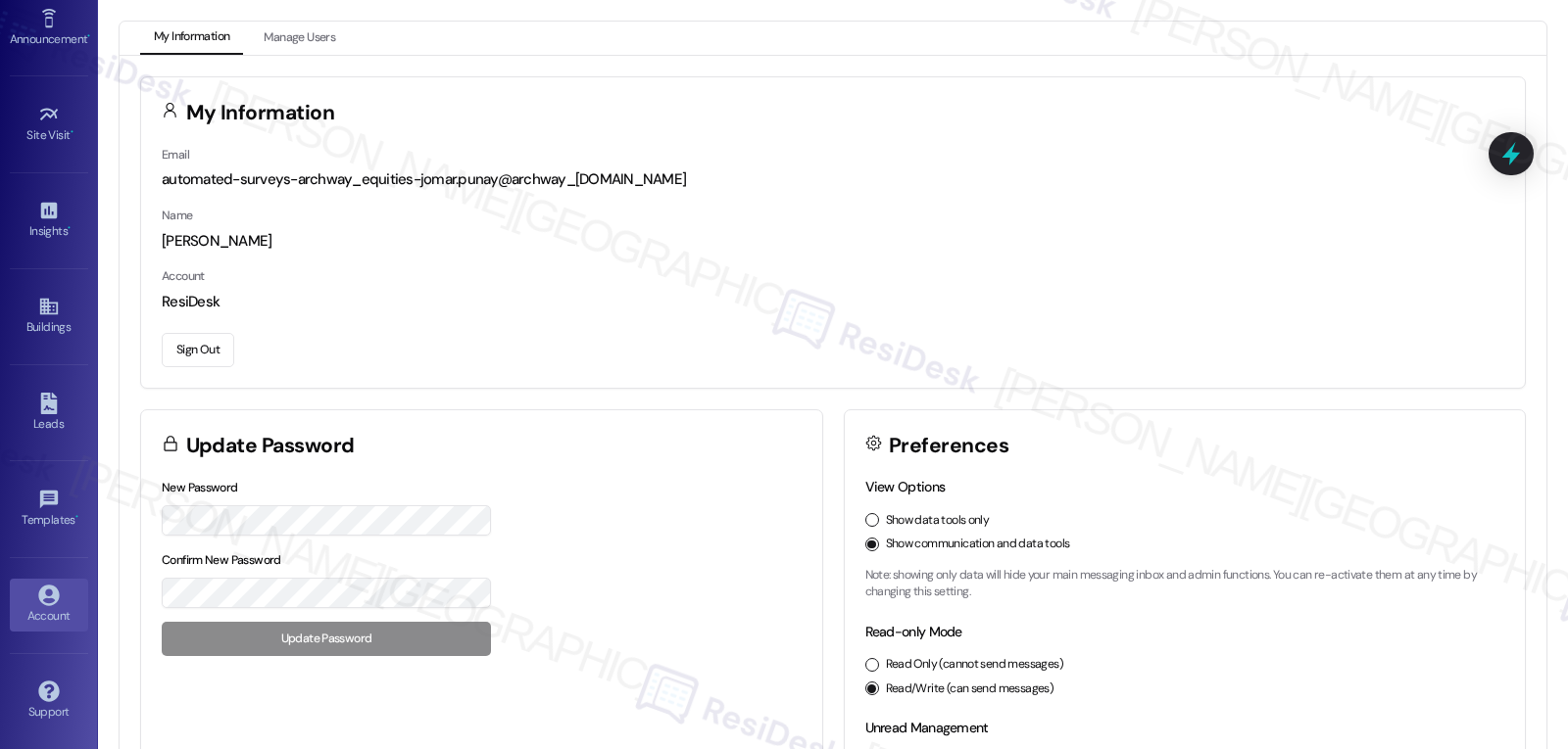
click at [180, 349] on button "Sign Out" at bounding box center [198, 350] width 73 height 34
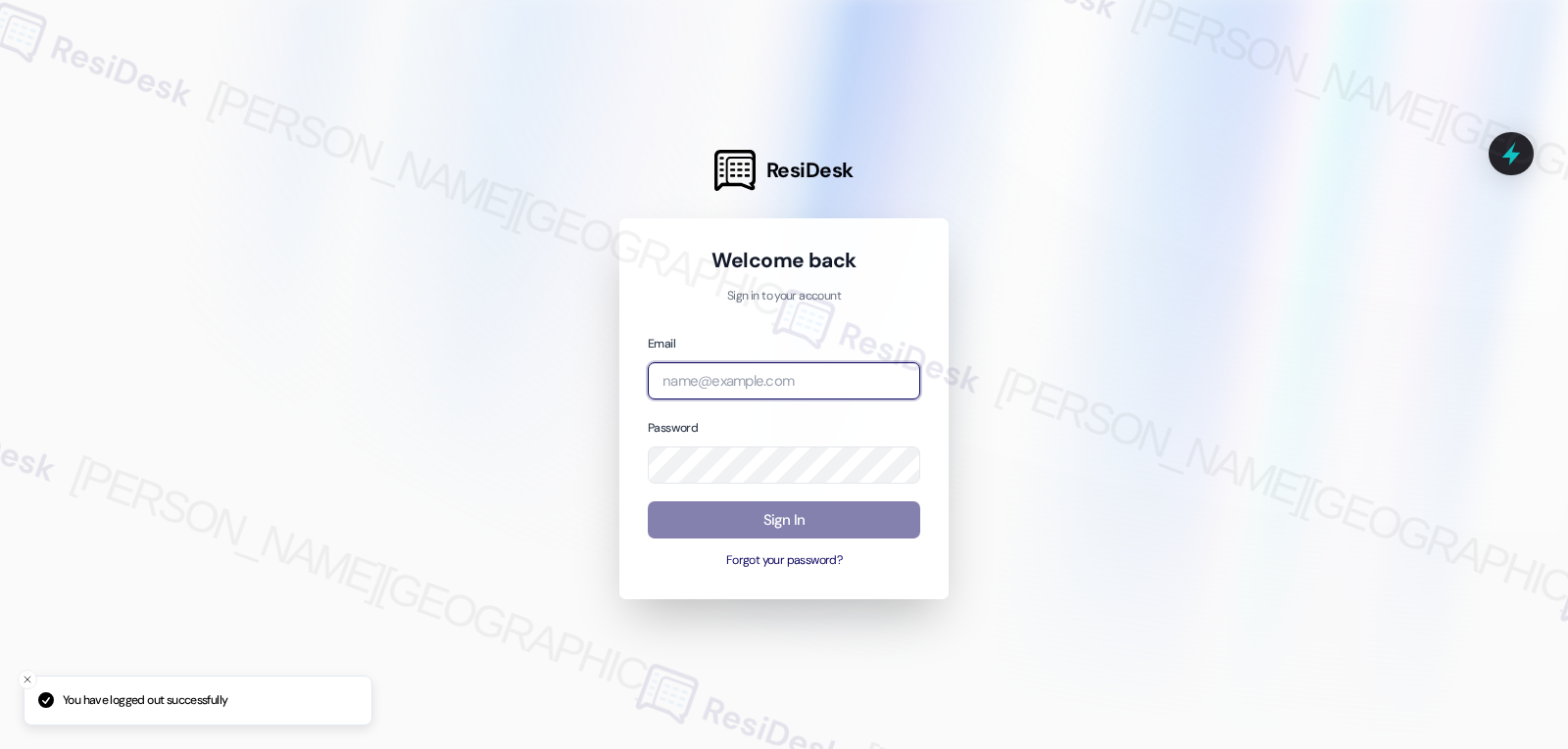
click at [741, 390] on input "email" at bounding box center [784, 381] width 272 height 38
click at [783, 392] on input "email" at bounding box center [784, 381] width 272 height 38
paste input "[EMAIL_ADDRESS][DOMAIN_NAME]"
type input "[EMAIL_ADDRESS][DOMAIN_NAME]"
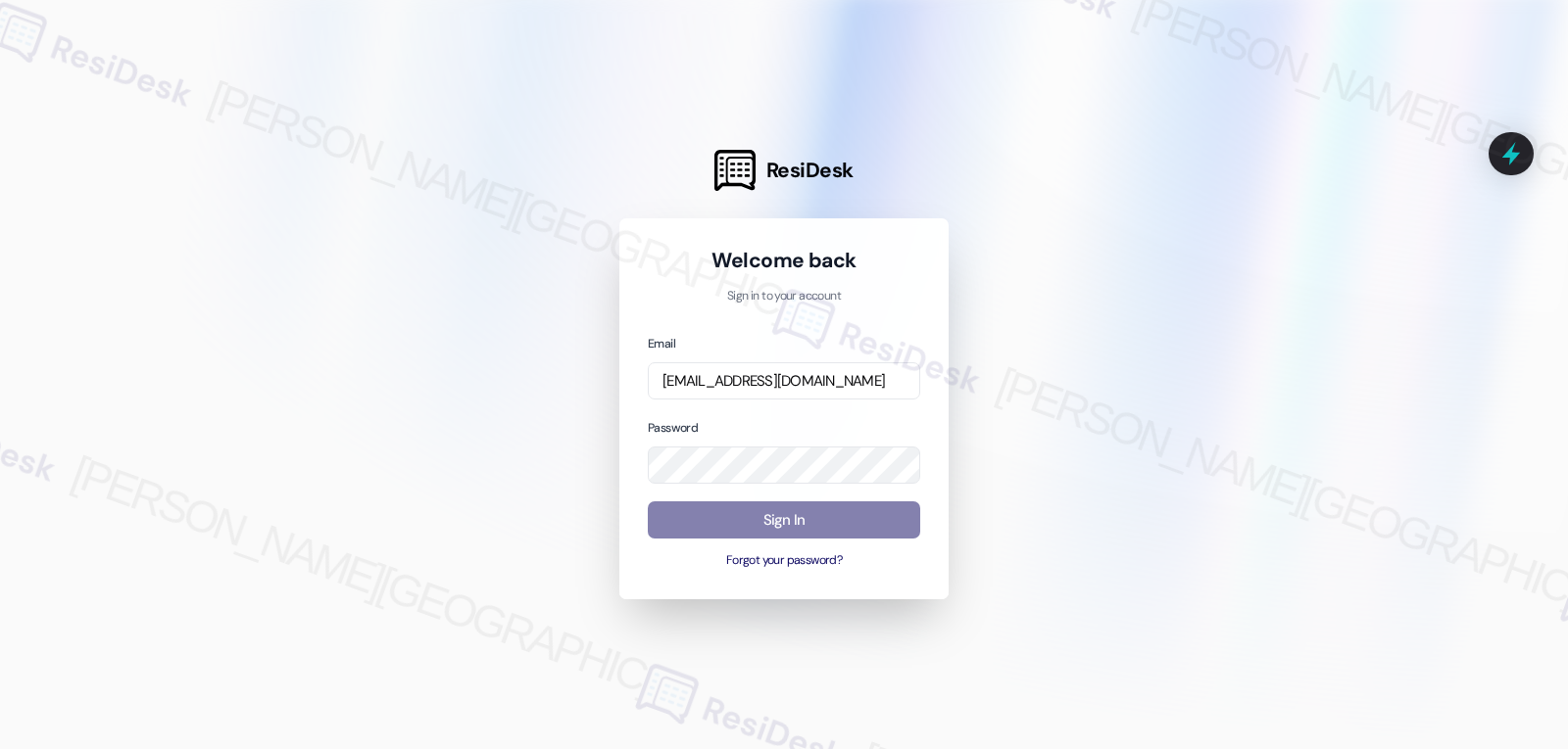
click at [527, 374] on div at bounding box center [784, 374] width 1568 height 749
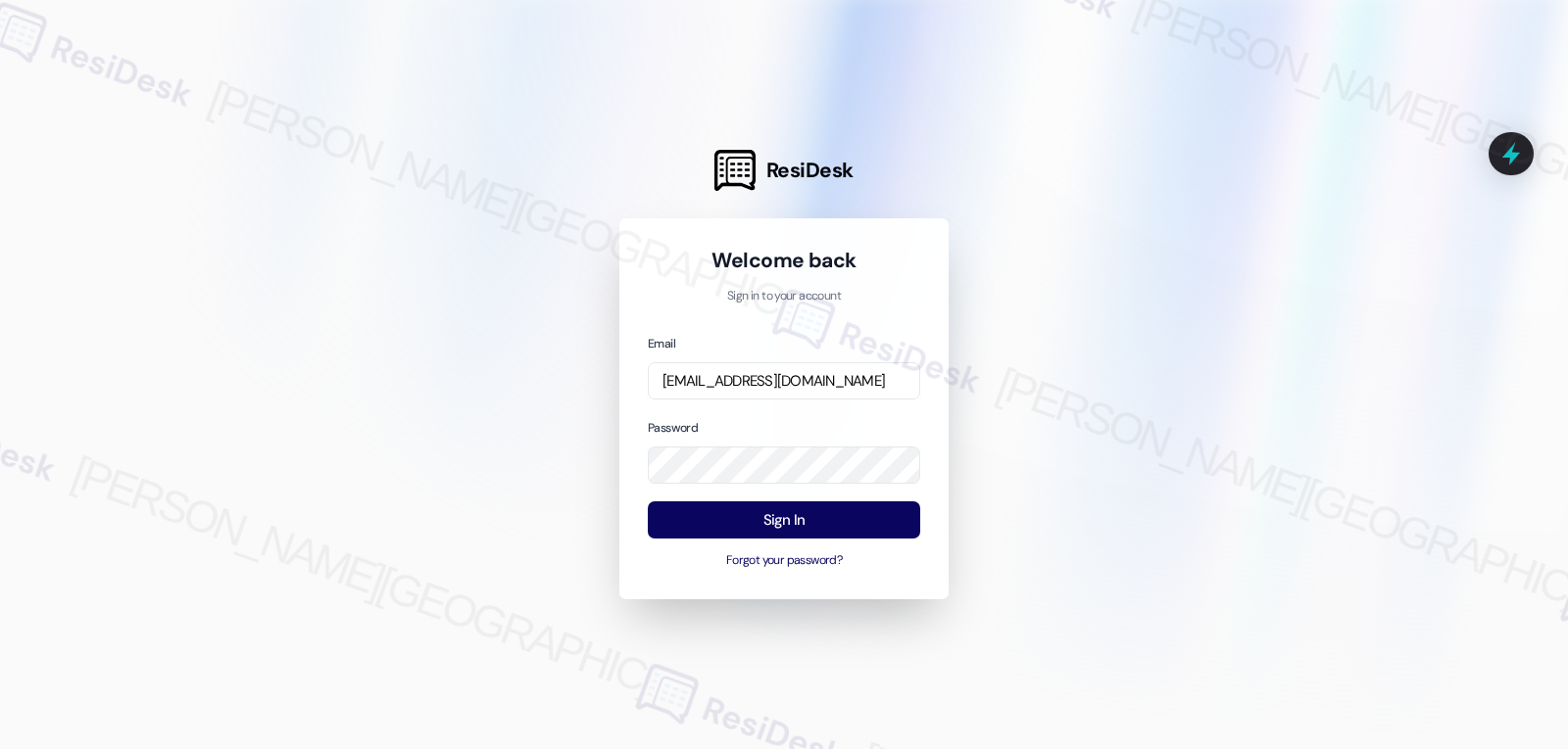
click at [508, 447] on div at bounding box center [784, 374] width 1568 height 749
click at [802, 527] on button "Sign In" at bounding box center [784, 520] width 272 height 38
